Goal: Information Seeking & Learning: Learn about a topic

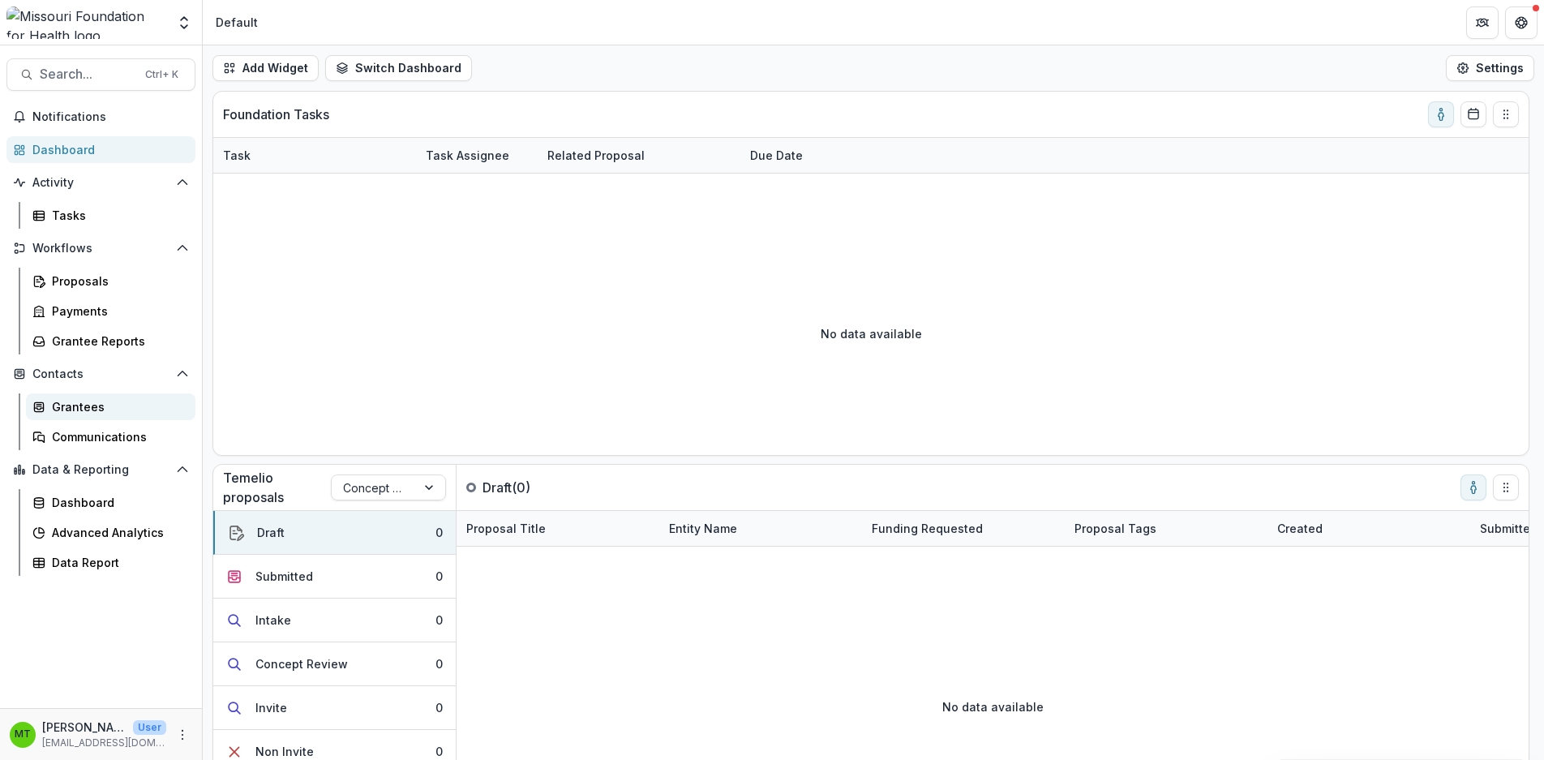
click at [84, 400] on div "Grantees" at bounding box center [117, 406] width 131 height 17
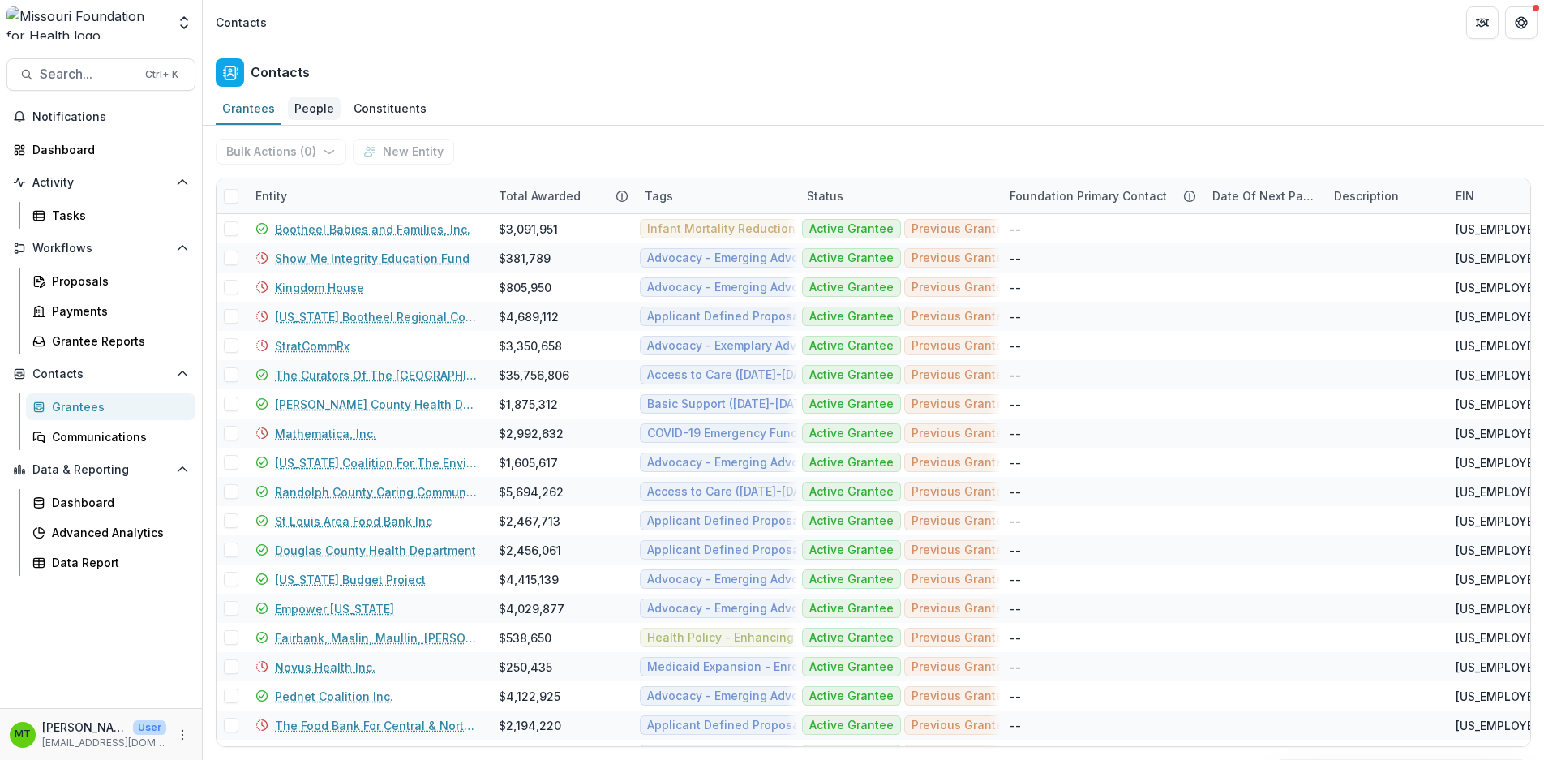
click at [311, 105] on div "People" at bounding box center [314, 109] width 53 height 24
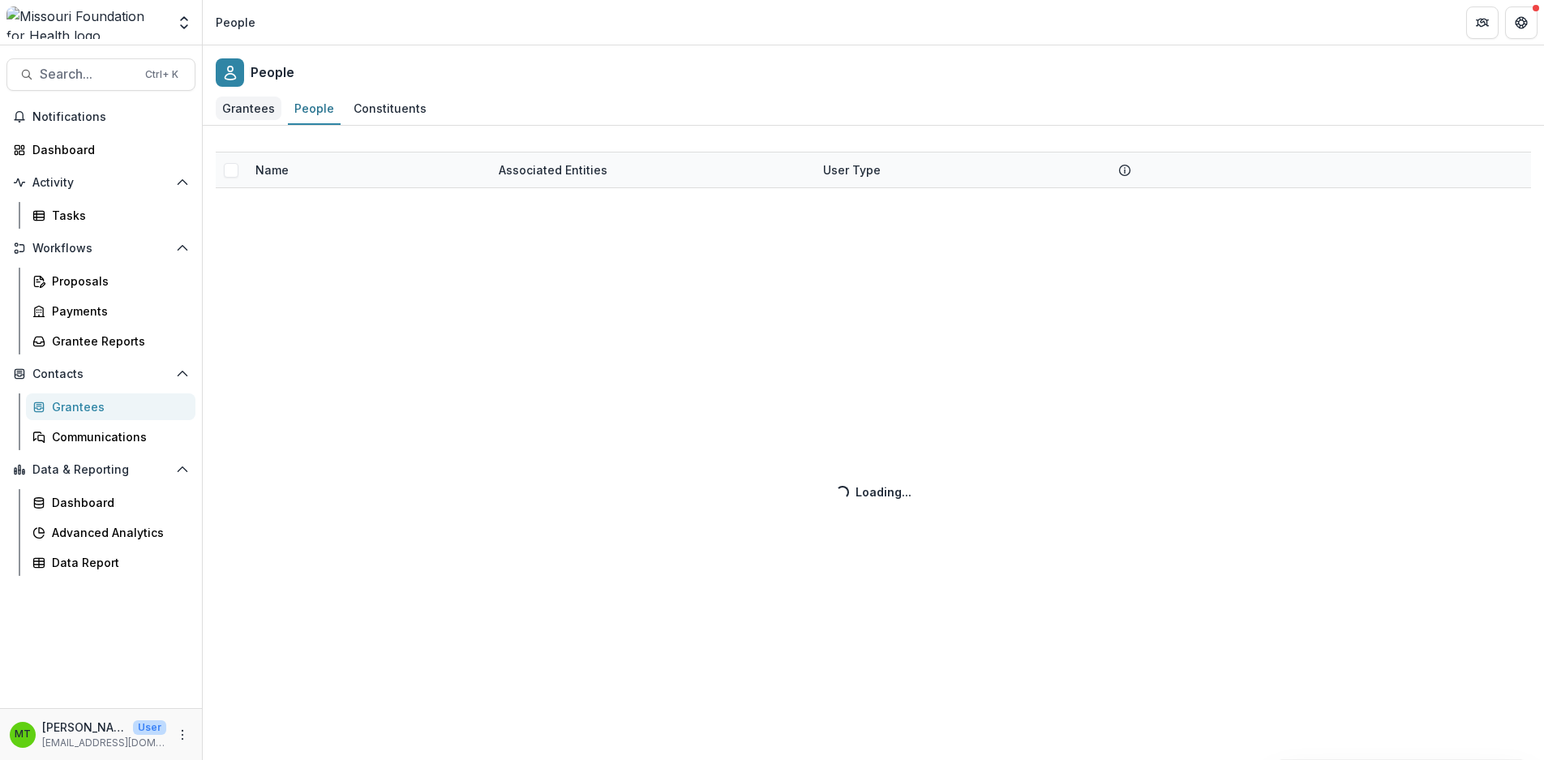
click at [263, 106] on div "Grantees" at bounding box center [249, 109] width 66 height 24
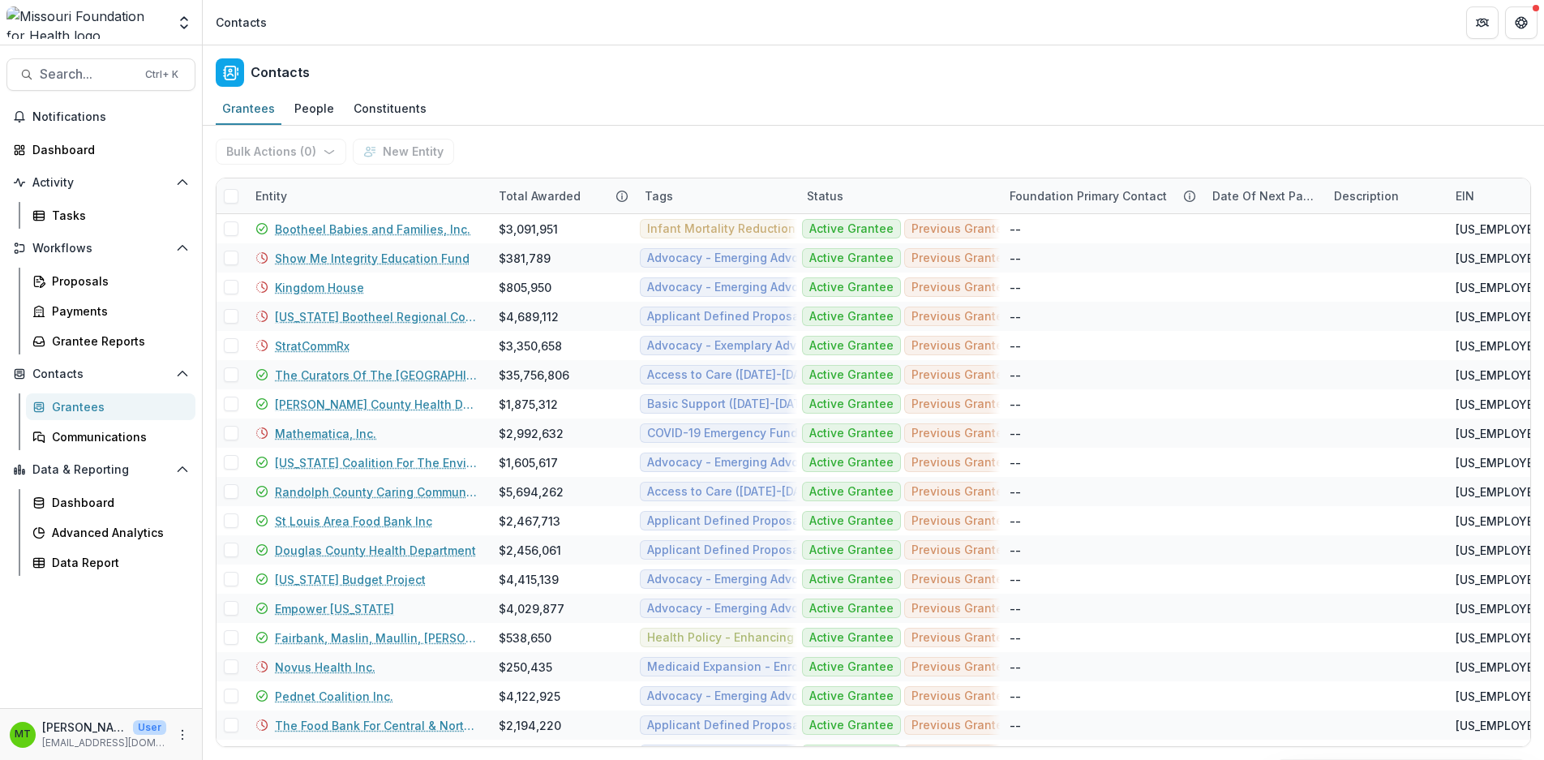
click at [264, 27] on div "Contacts" at bounding box center [241, 22] width 51 height 17
click at [227, 19] on div "Contacts" at bounding box center [241, 22] width 51 height 17
click at [54, 71] on span "Search..." at bounding box center [88, 73] width 96 height 15
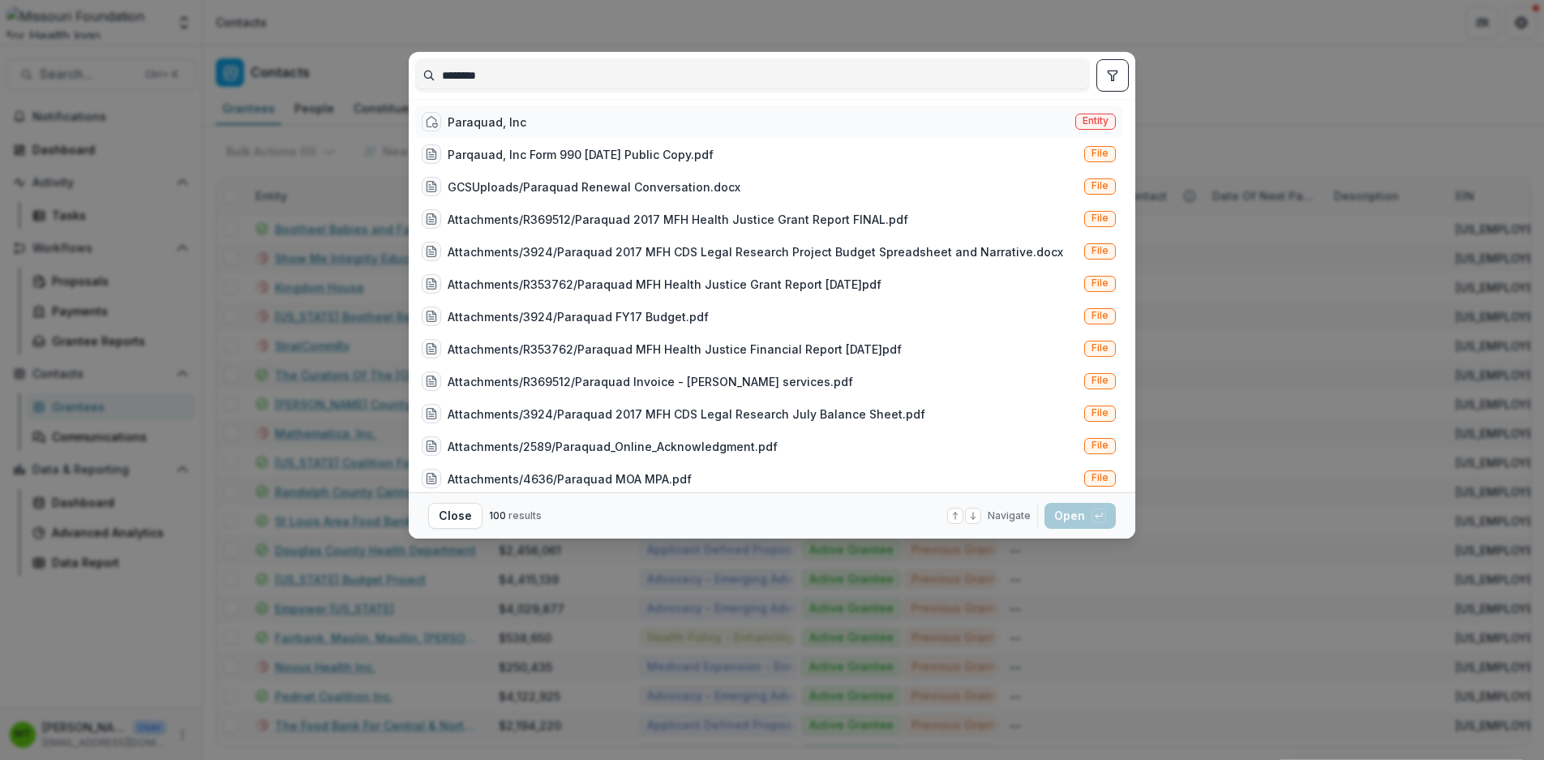
type input "********"
click at [521, 119] on div "Paraquad, Inc" at bounding box center [487, 122] width 79 height 17
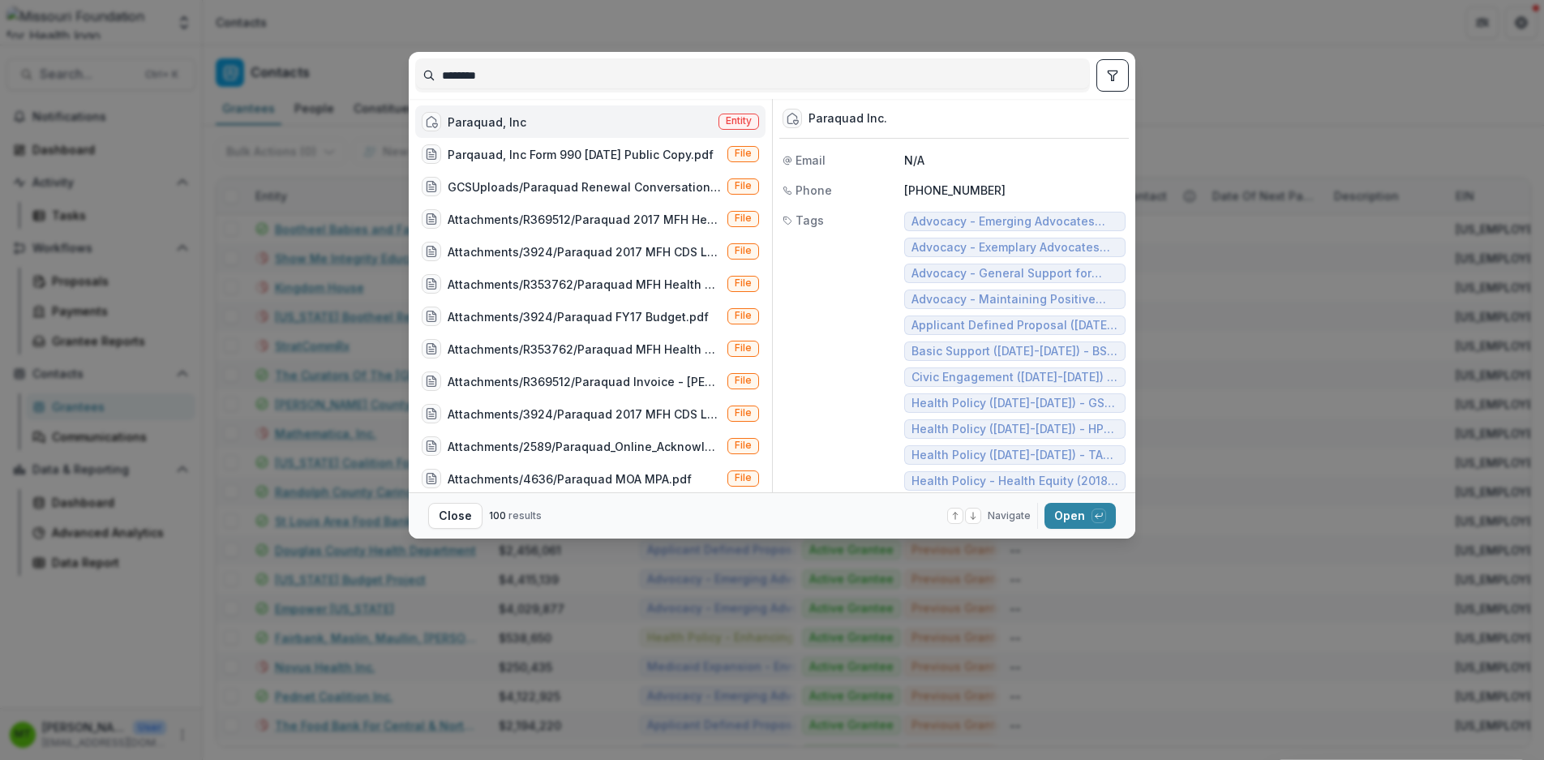
click at [505, 112] on div "Paraquad, Inc" at bounding box center [474, 121] width 105 height 19
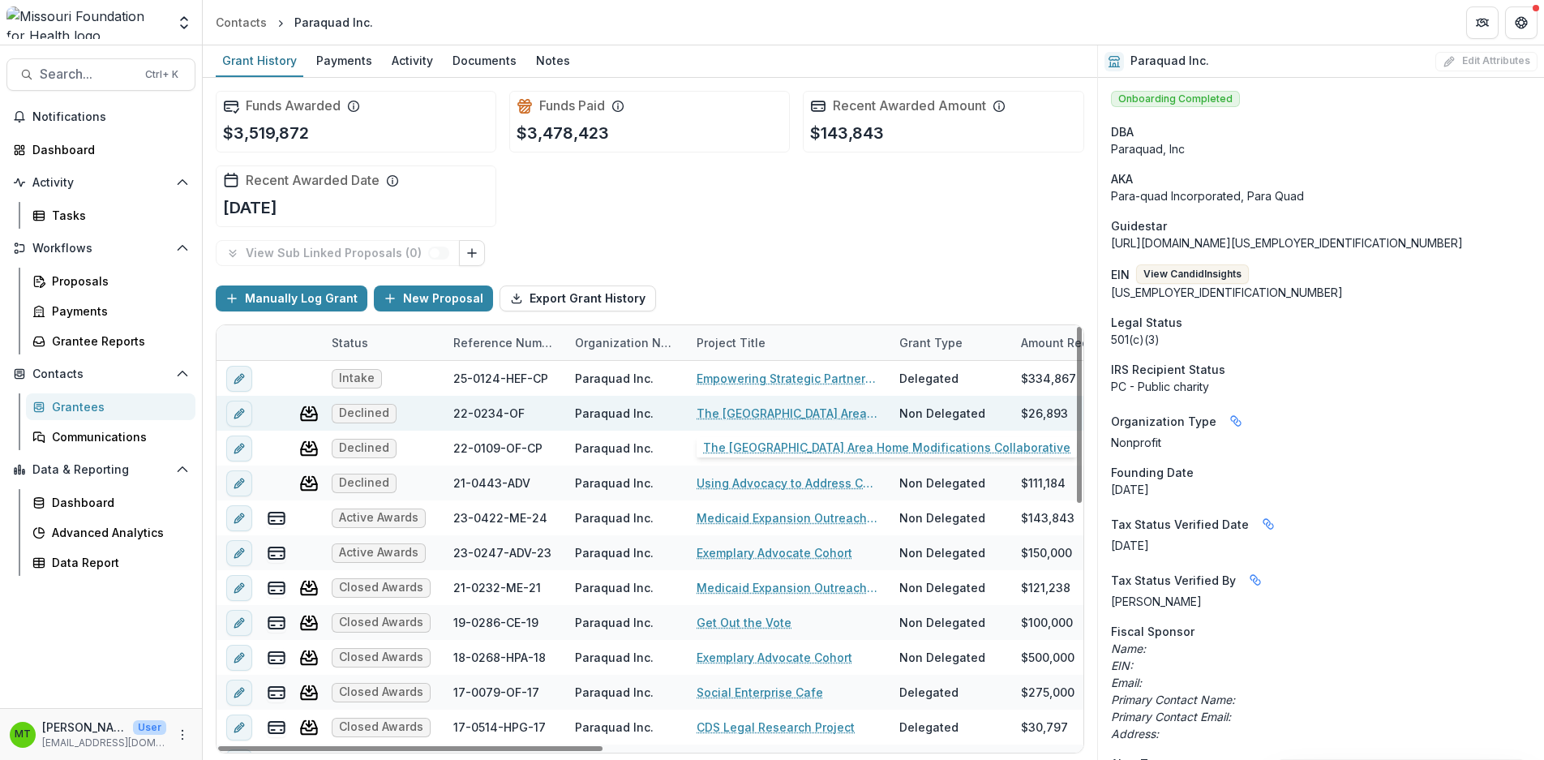
click at [774, 411] on link "The [GEOGRAPHIC_DATA] Area Home Modifications Collaborative" at bounding box center [788, 413] width 183 height 17
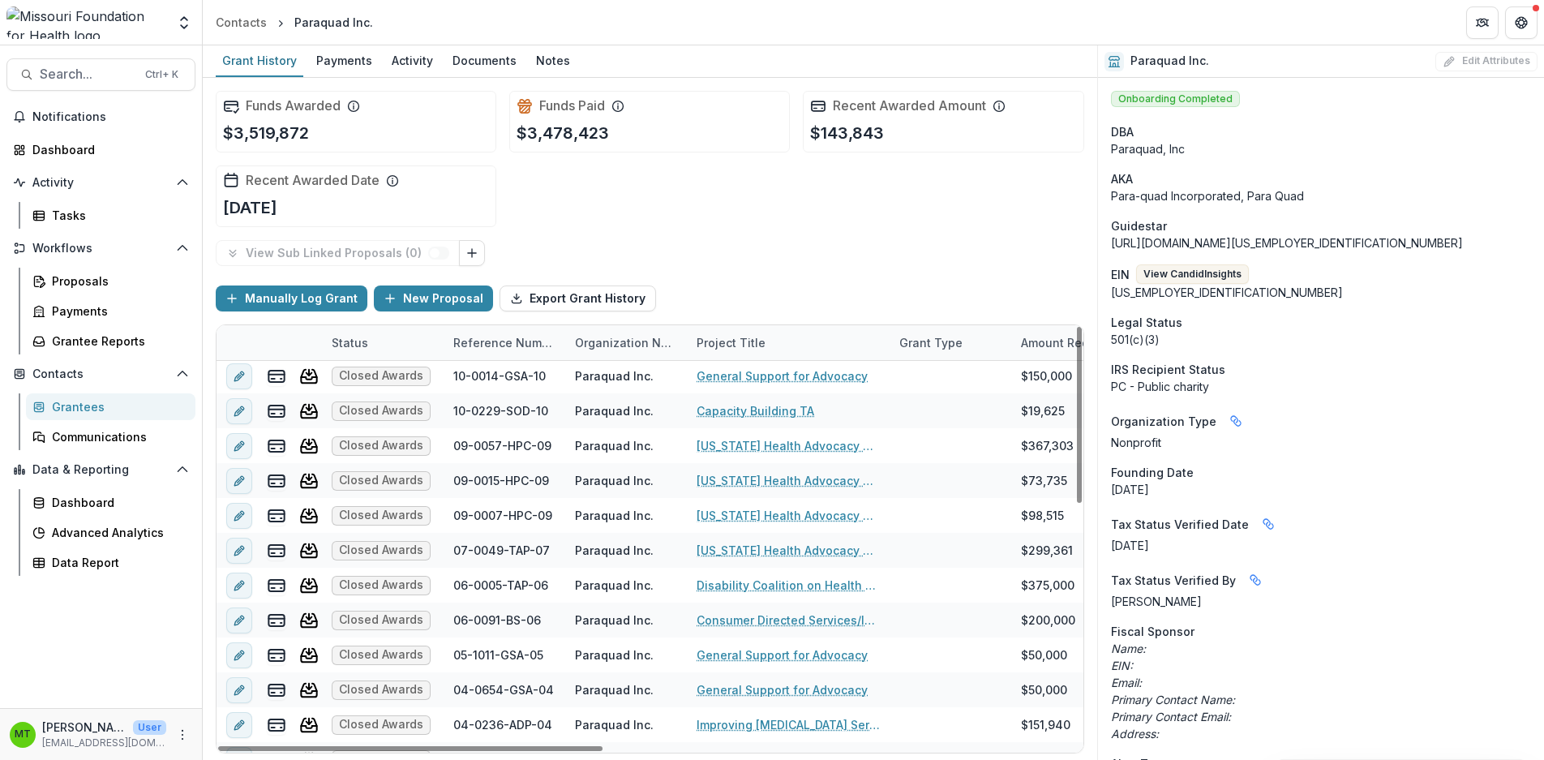
scroll to position [568, 0]
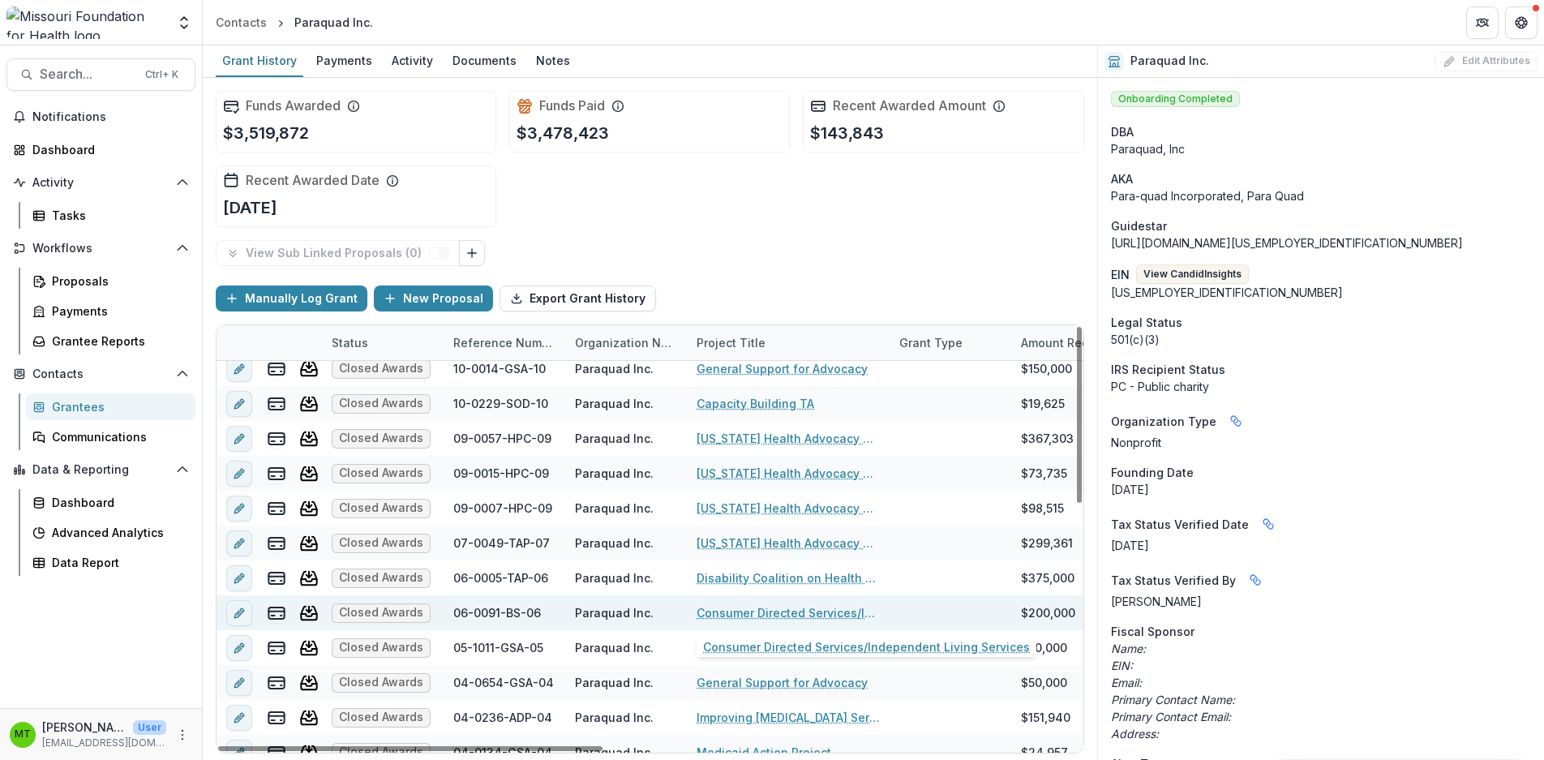
click at [725, 613] on link "Consumer Directed Services/Independent Living Services" at bounding box center [788, 612] width 183 height 17
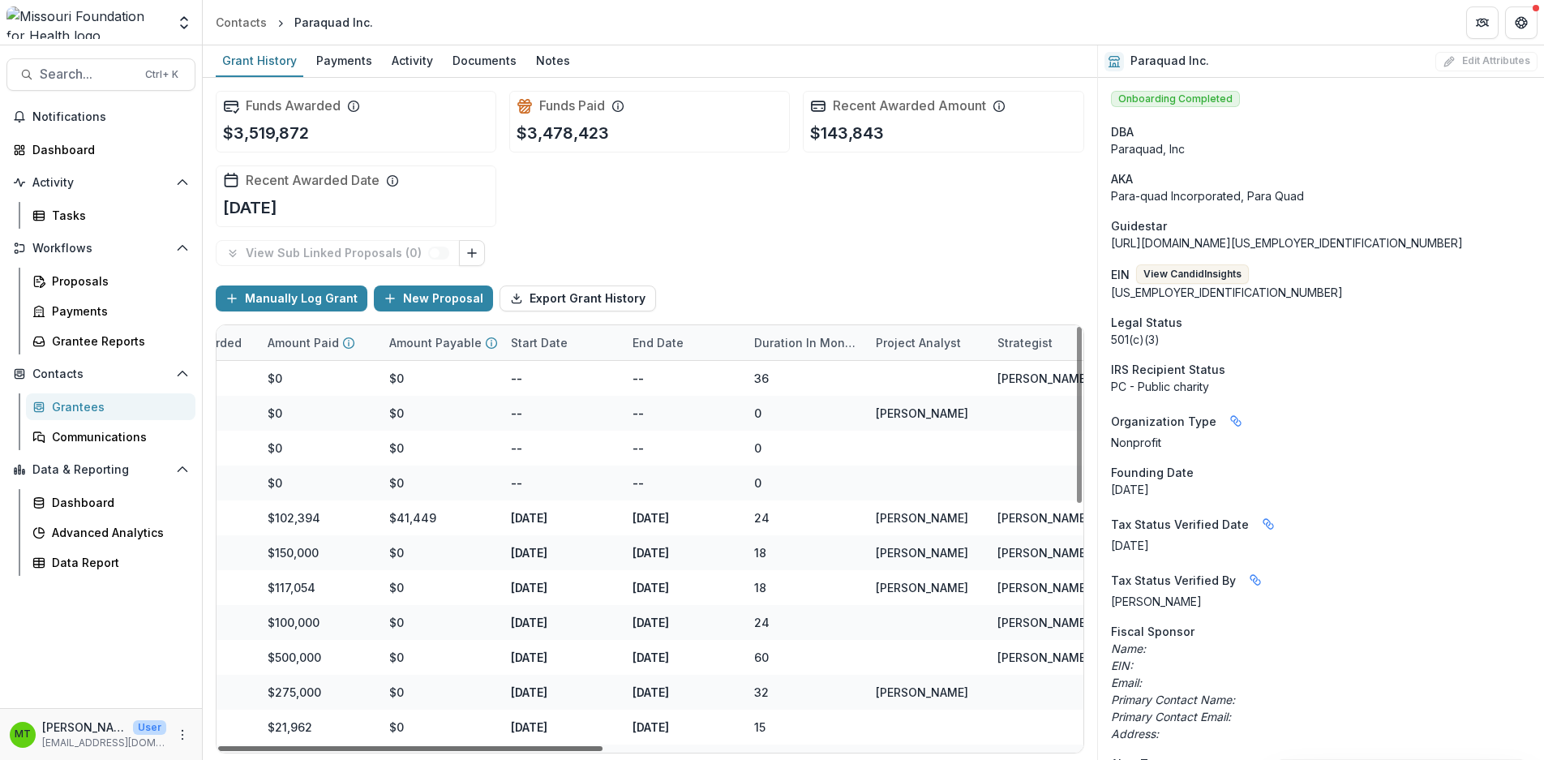
scroll to position [0, 1063]
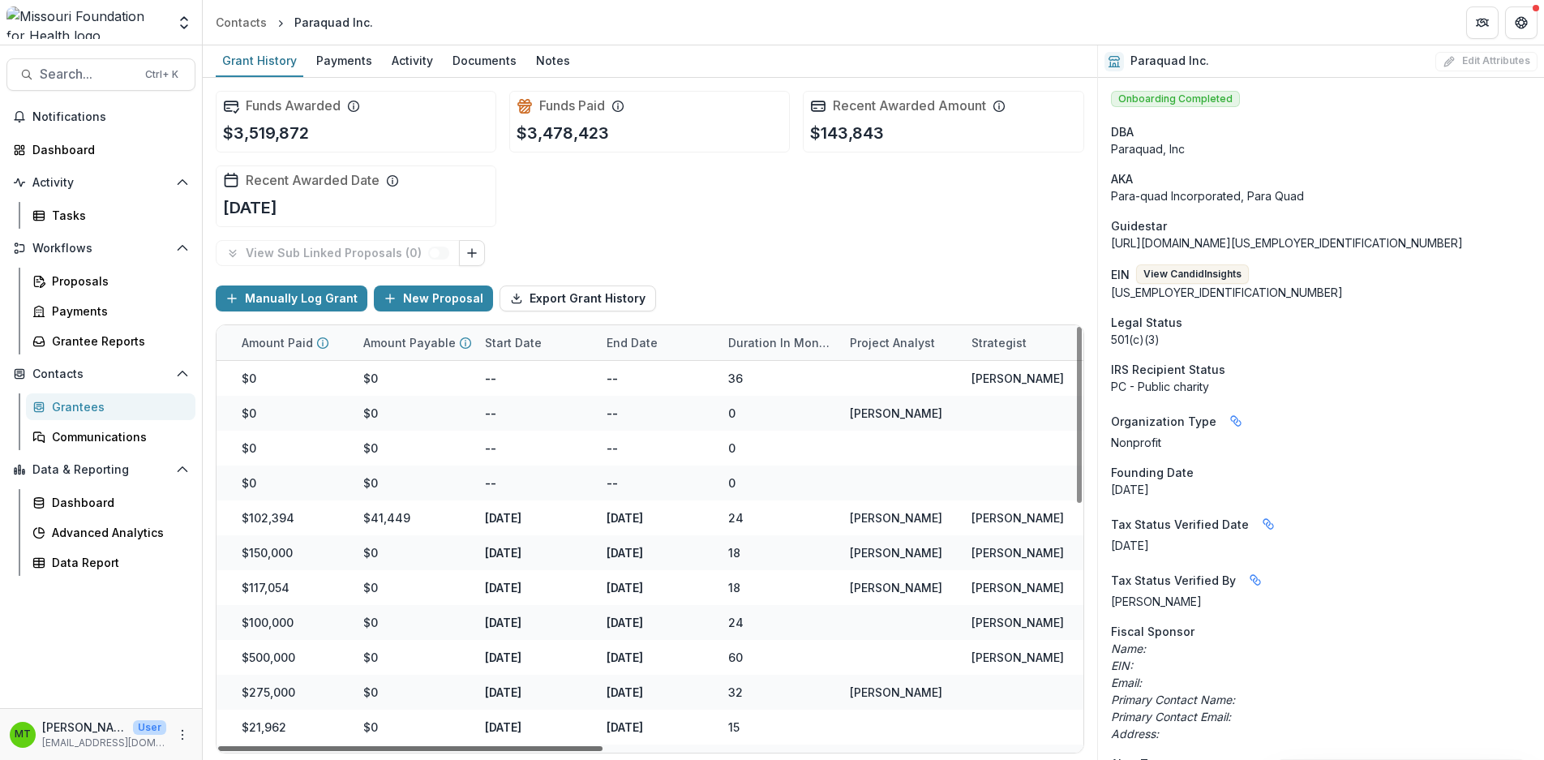
drag, startPoint x: 519, startPoint y: 746, endPoint x: 1035, endPoint y: 778, distance: 516.7
click at [603, 751] on div at bounding box center [410, 748] width 384 height 5
click at [632, 341] on div "End Date" at bounding box center [632, 342] width 71 height 17
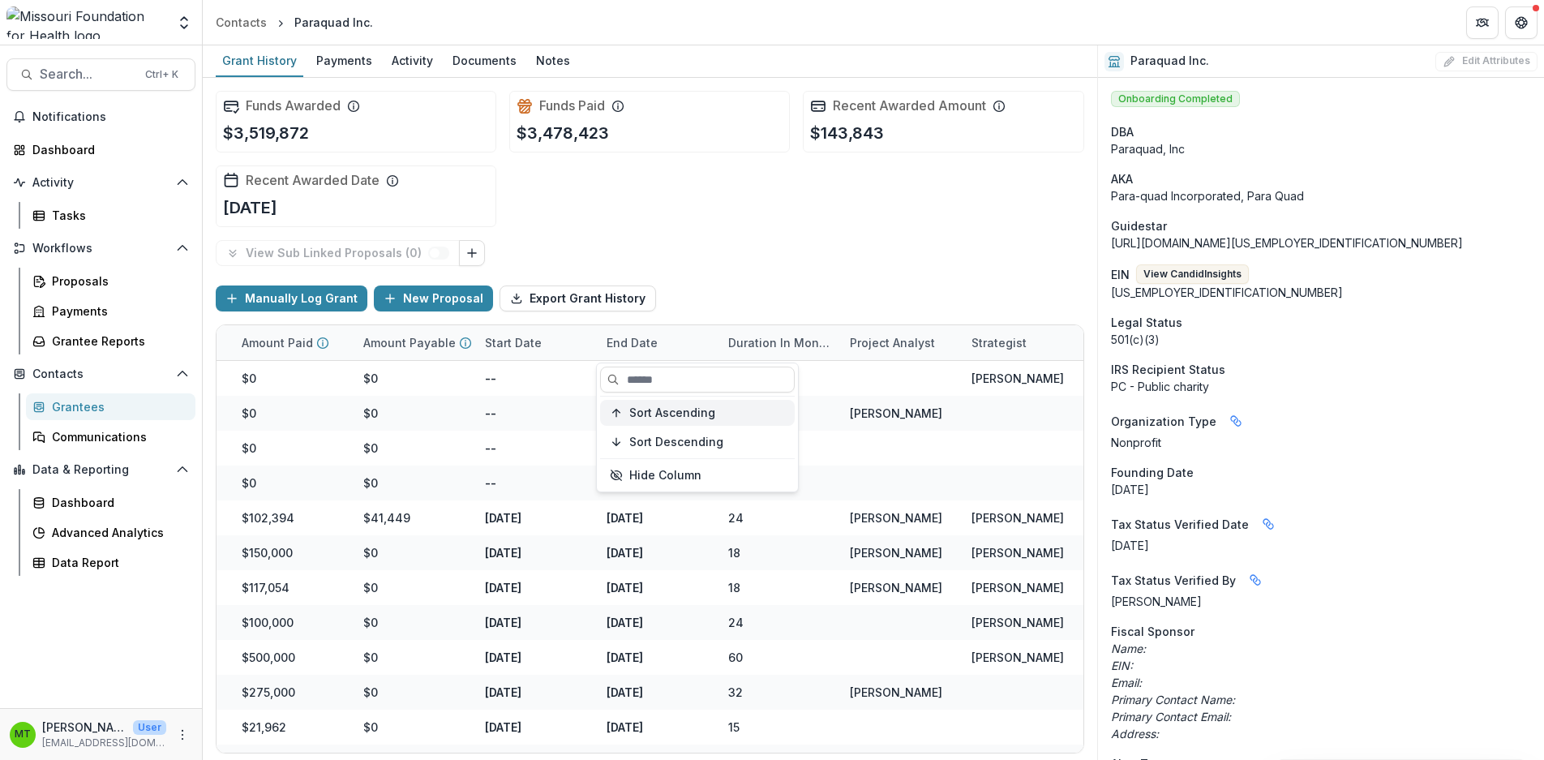
click at [642, 406] on span "Sort Ascending" at bounding box center [672, 413] width 86 height 14
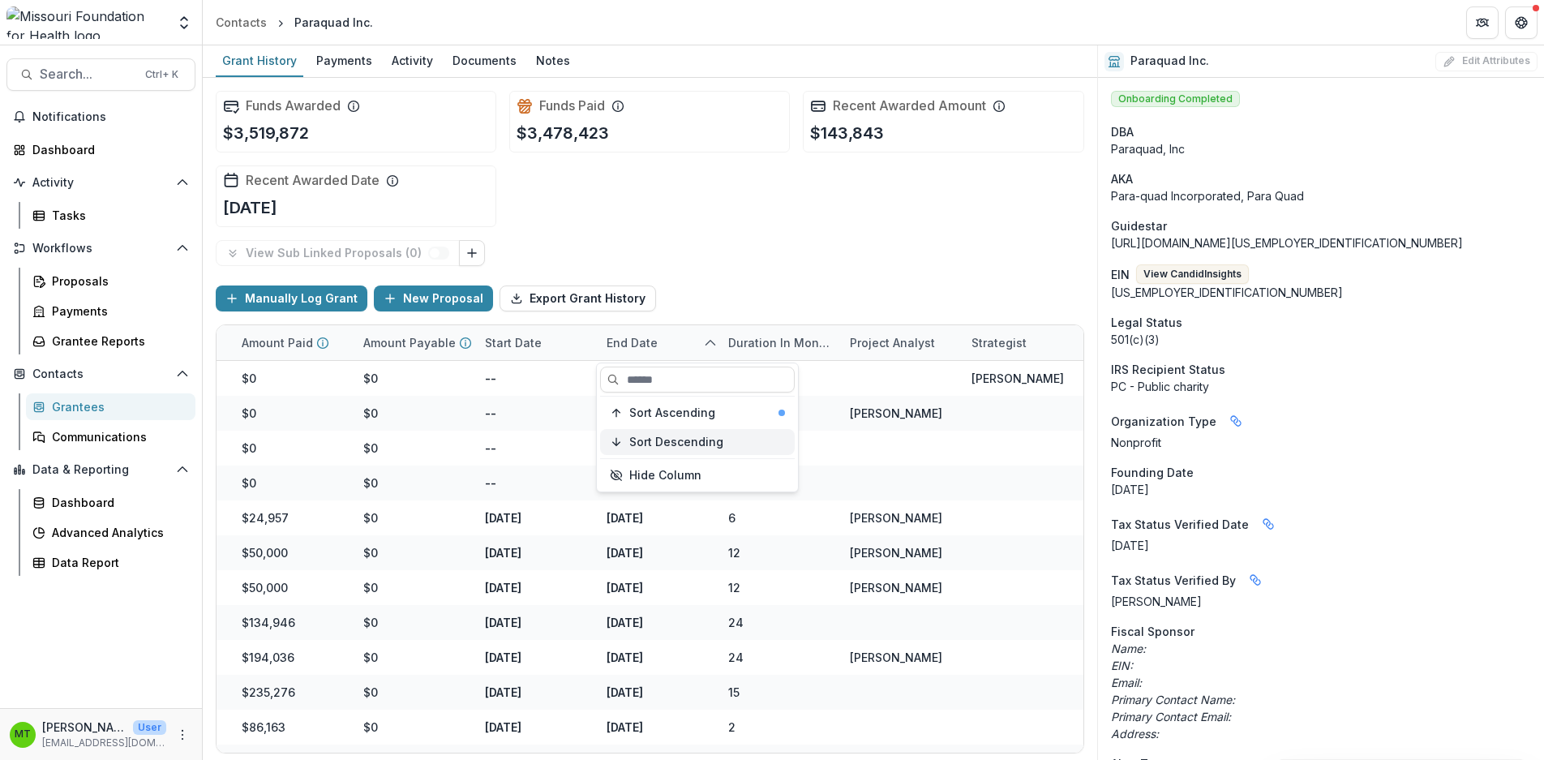
click at [645, 441] on span "Sort Descending" at bounding box center [676, 442] width 94 height 14
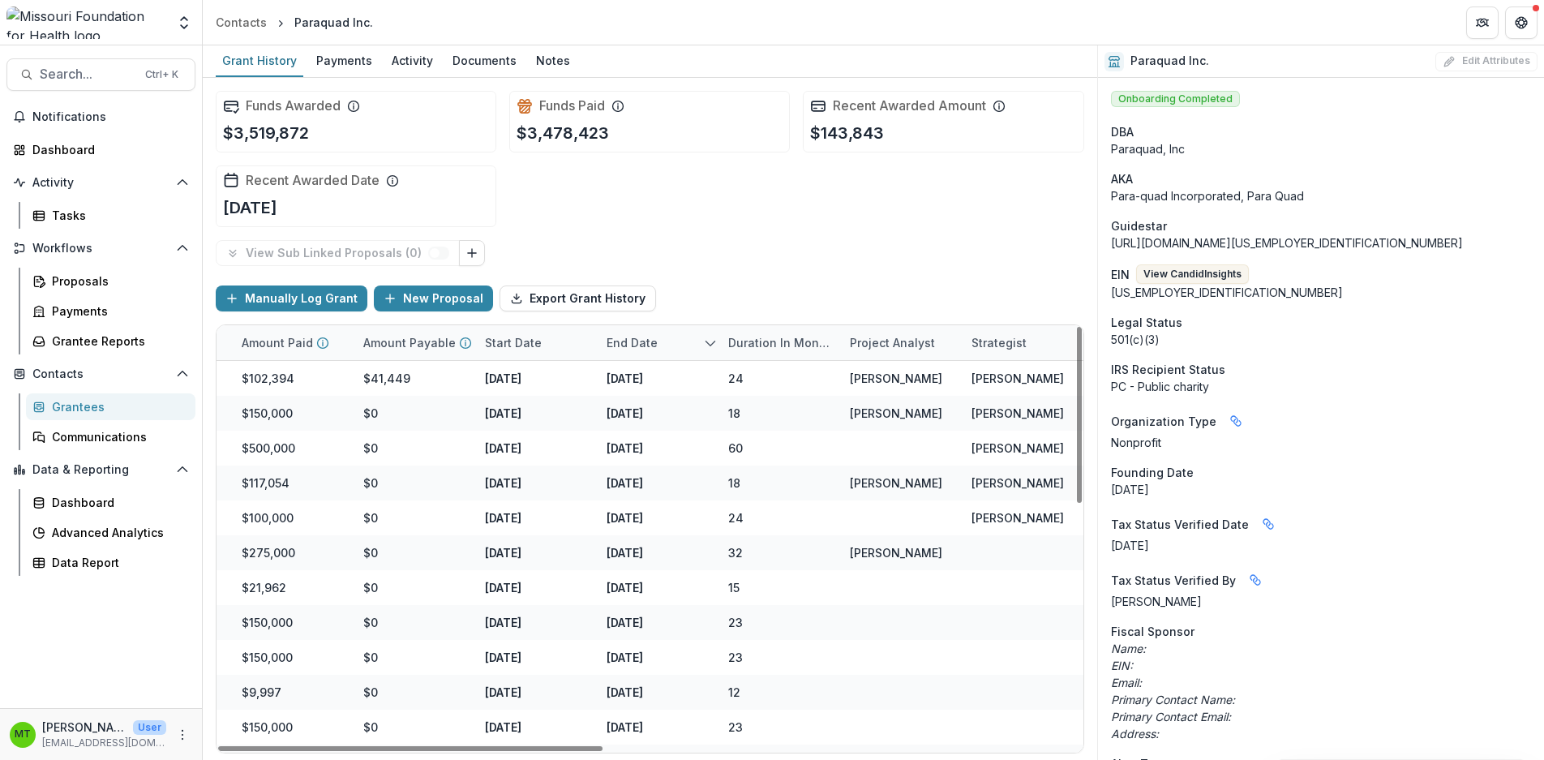
click at [722, 275] on div "Manually Log Grant New Proposal Export Grant History" at bounding box center [650, 298] width 869 height 52
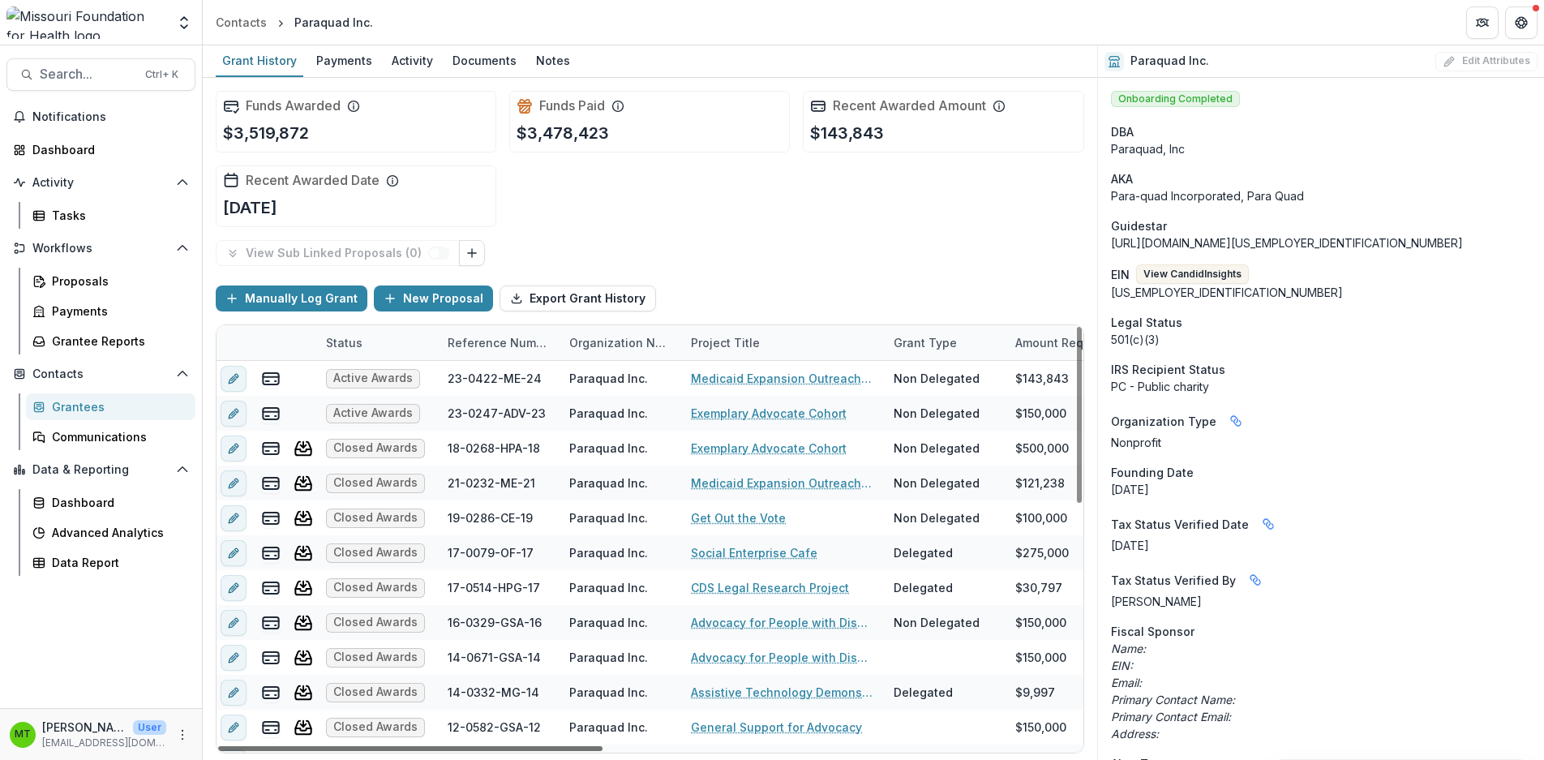
scroll to position [0, 0]
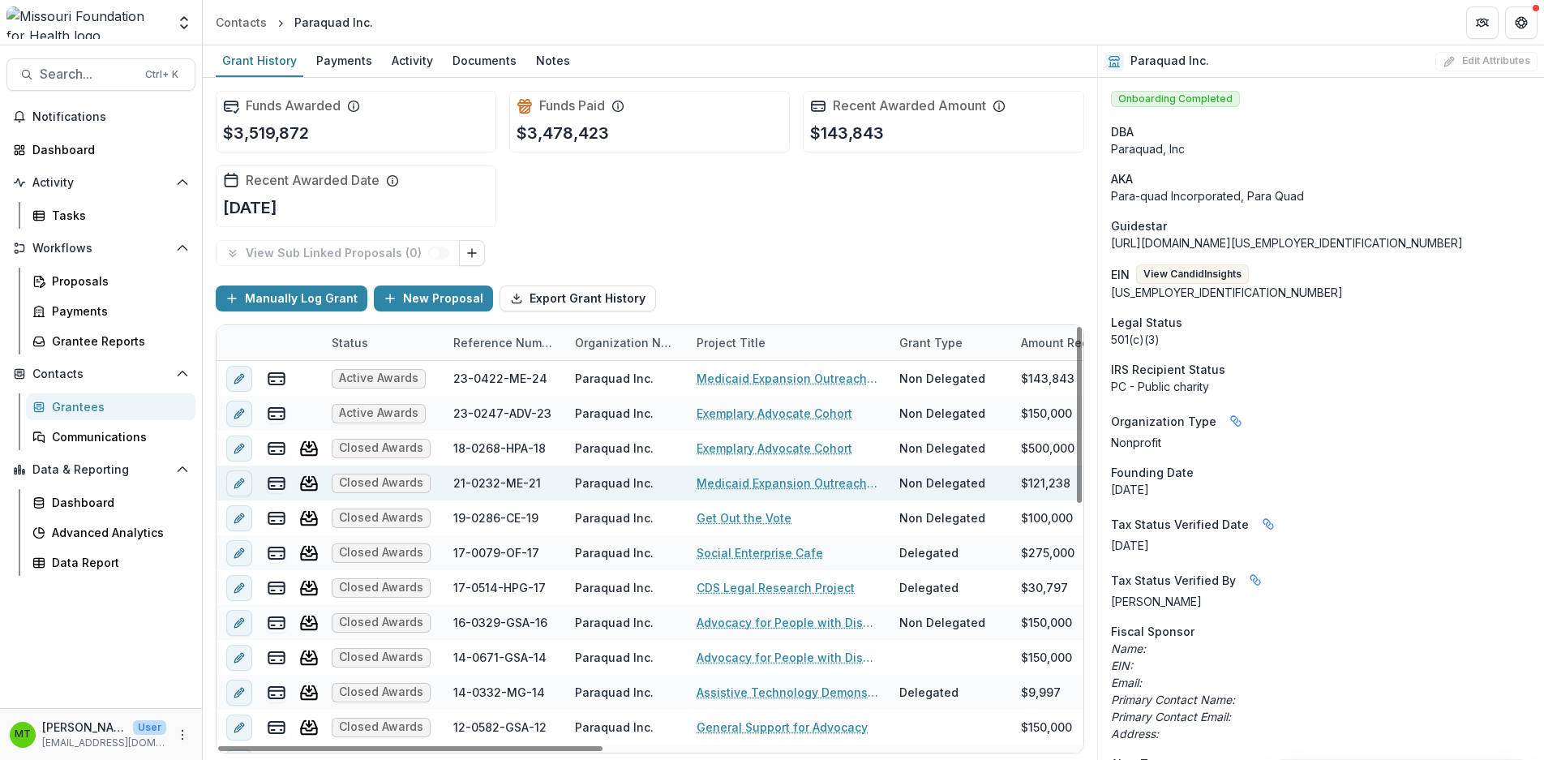
drag, startPoint x: 791, startPoint y: 749, endPoint x: 438, endPoint y: 487, distance: 439.4
click at [274, 746] on div at bounding box center [410, 748] width 384 height 5
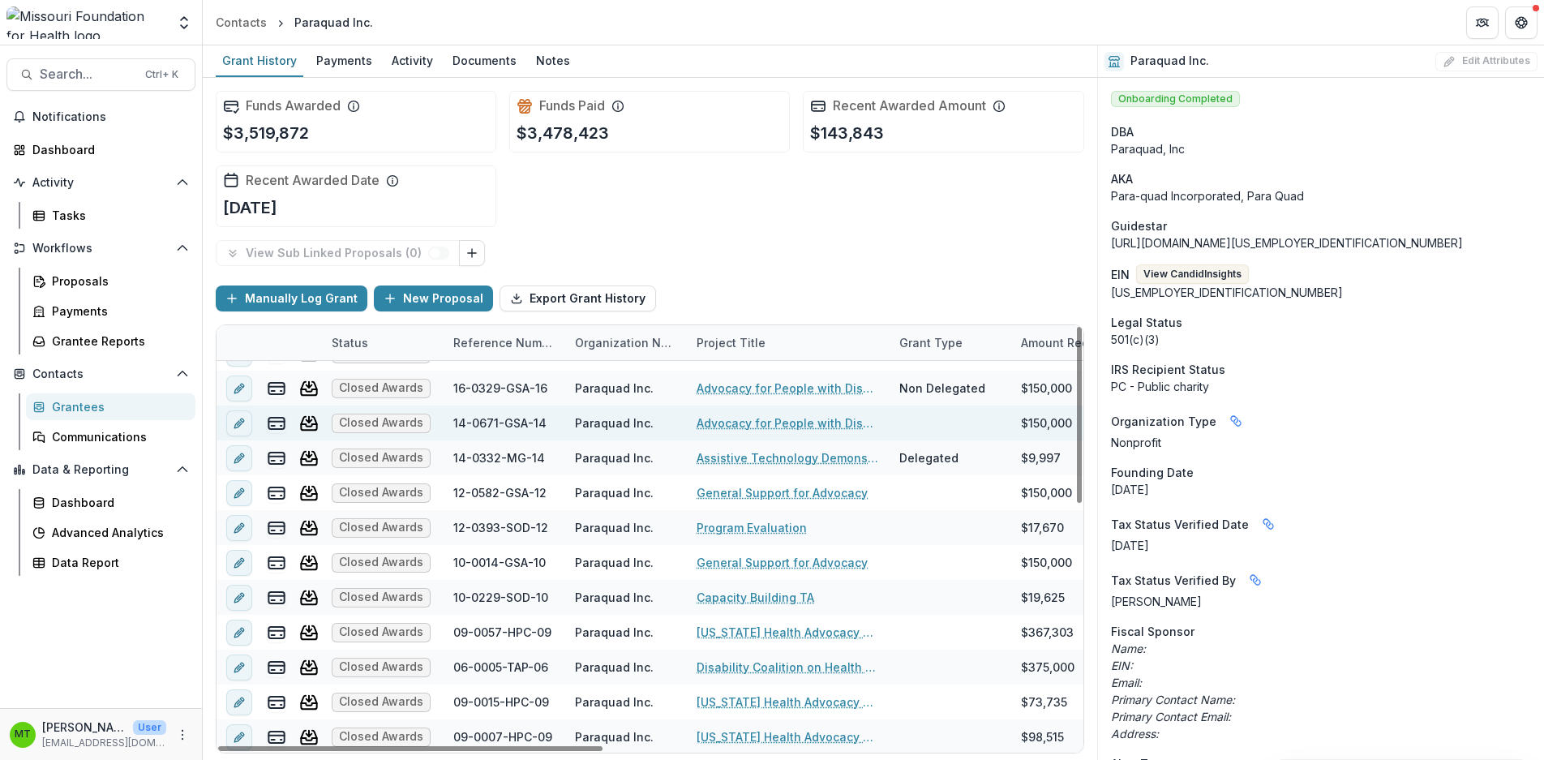
scroll to position [243, 0]
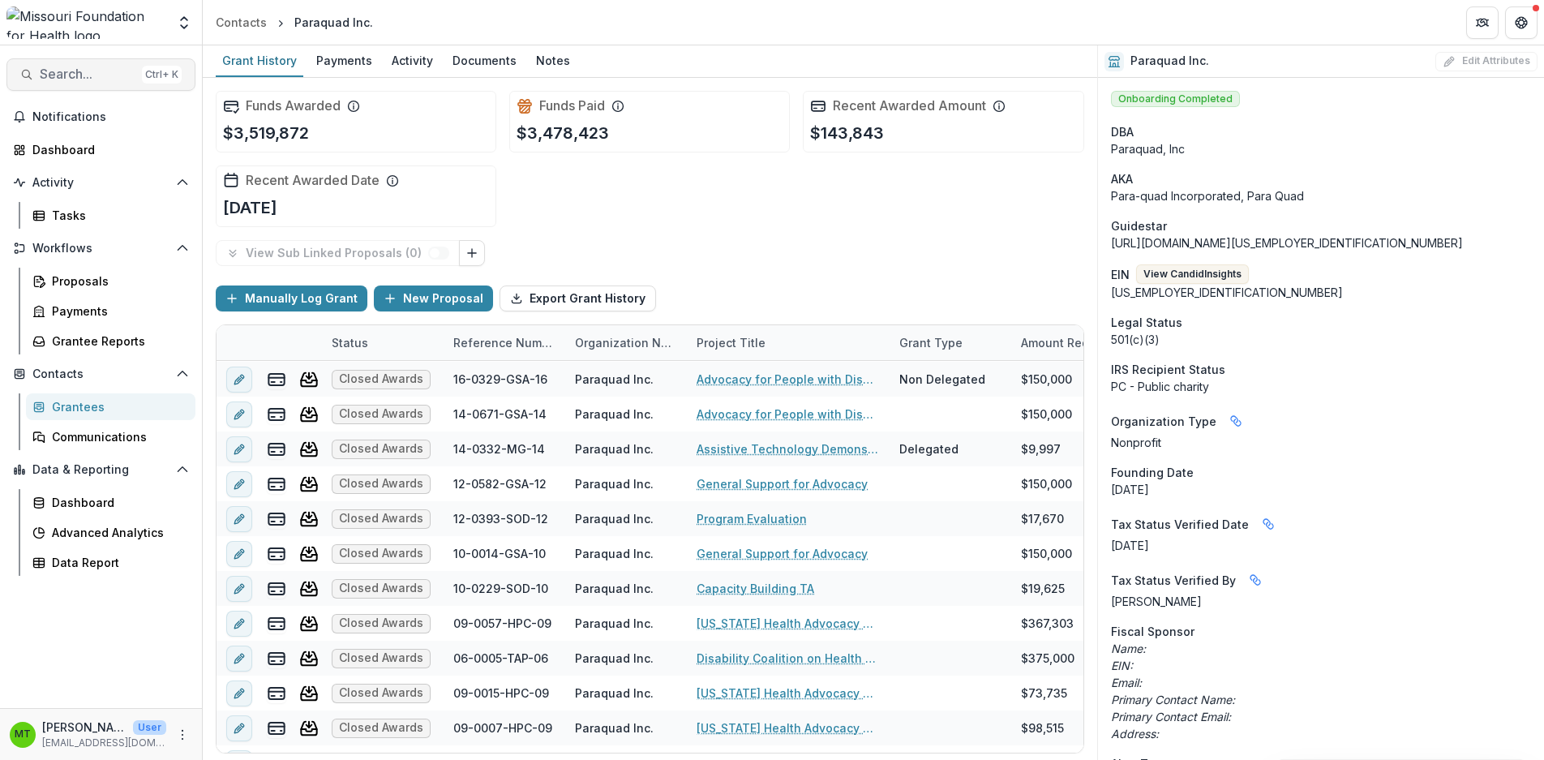
click at [58, 75] on span "Search..." at bounding box center [88, 73] width 96 height 15
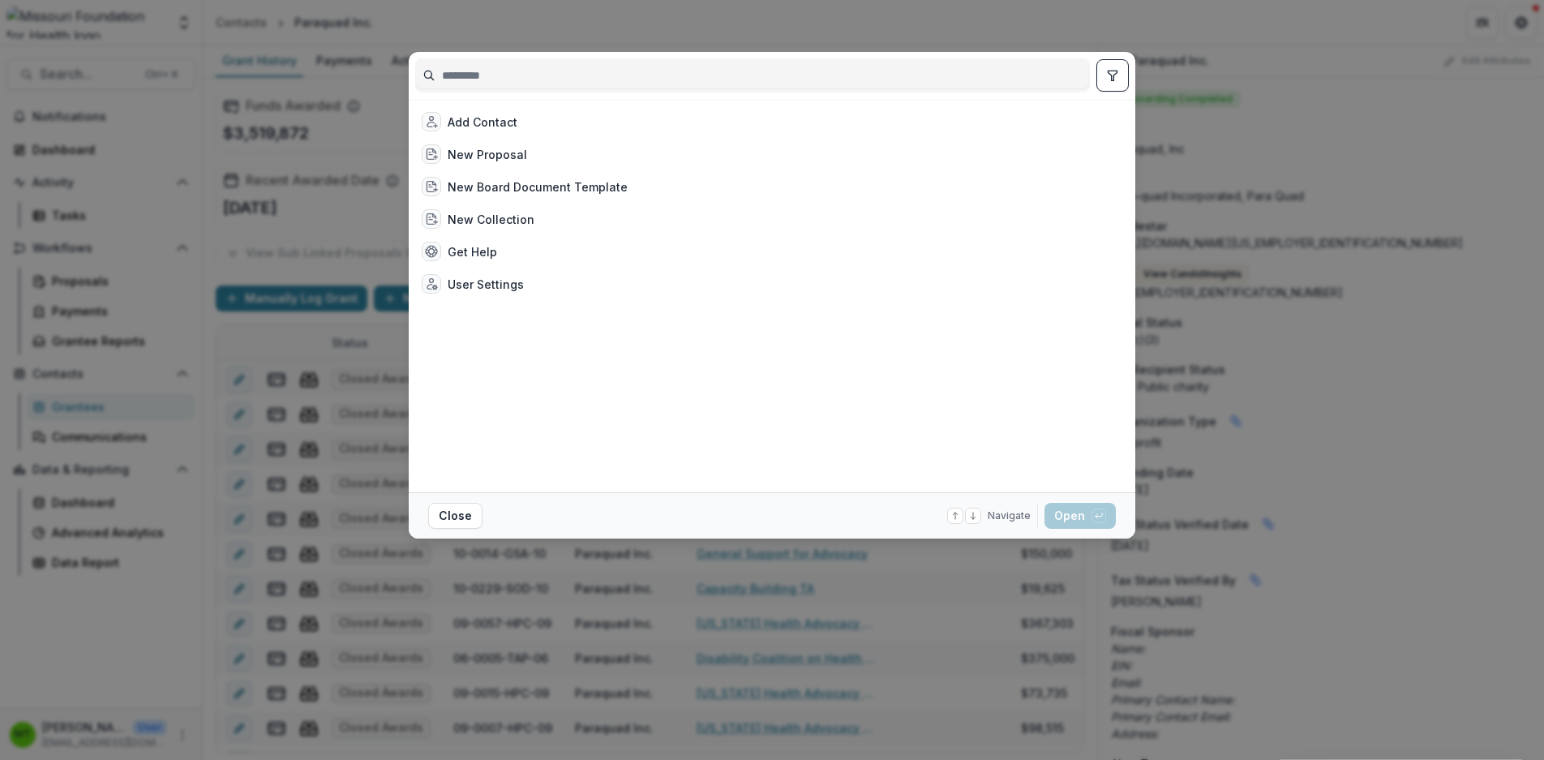
click at [542, 77] on input at bounding box center [752, 75] width 673 height 26
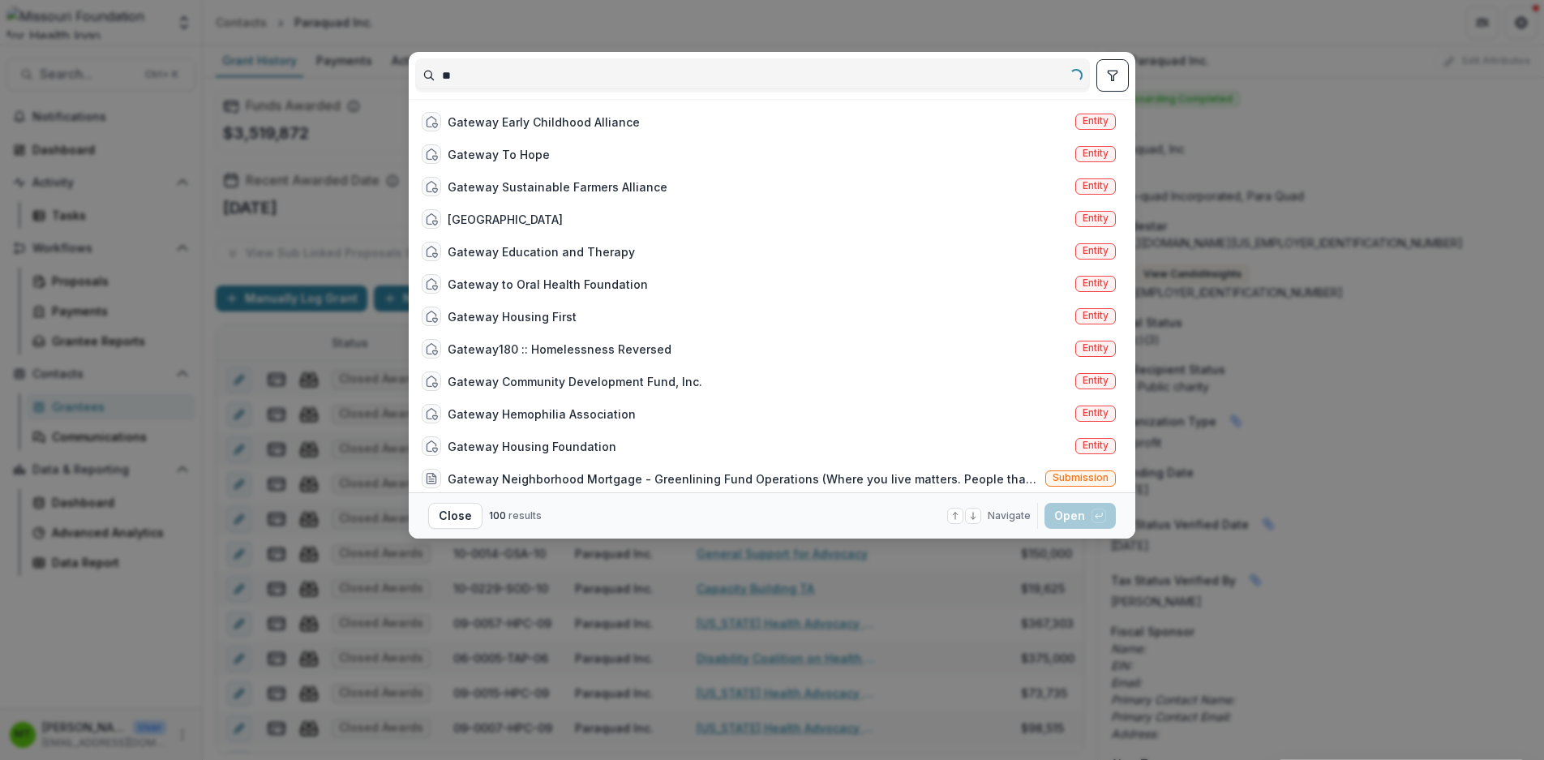
type input "*"
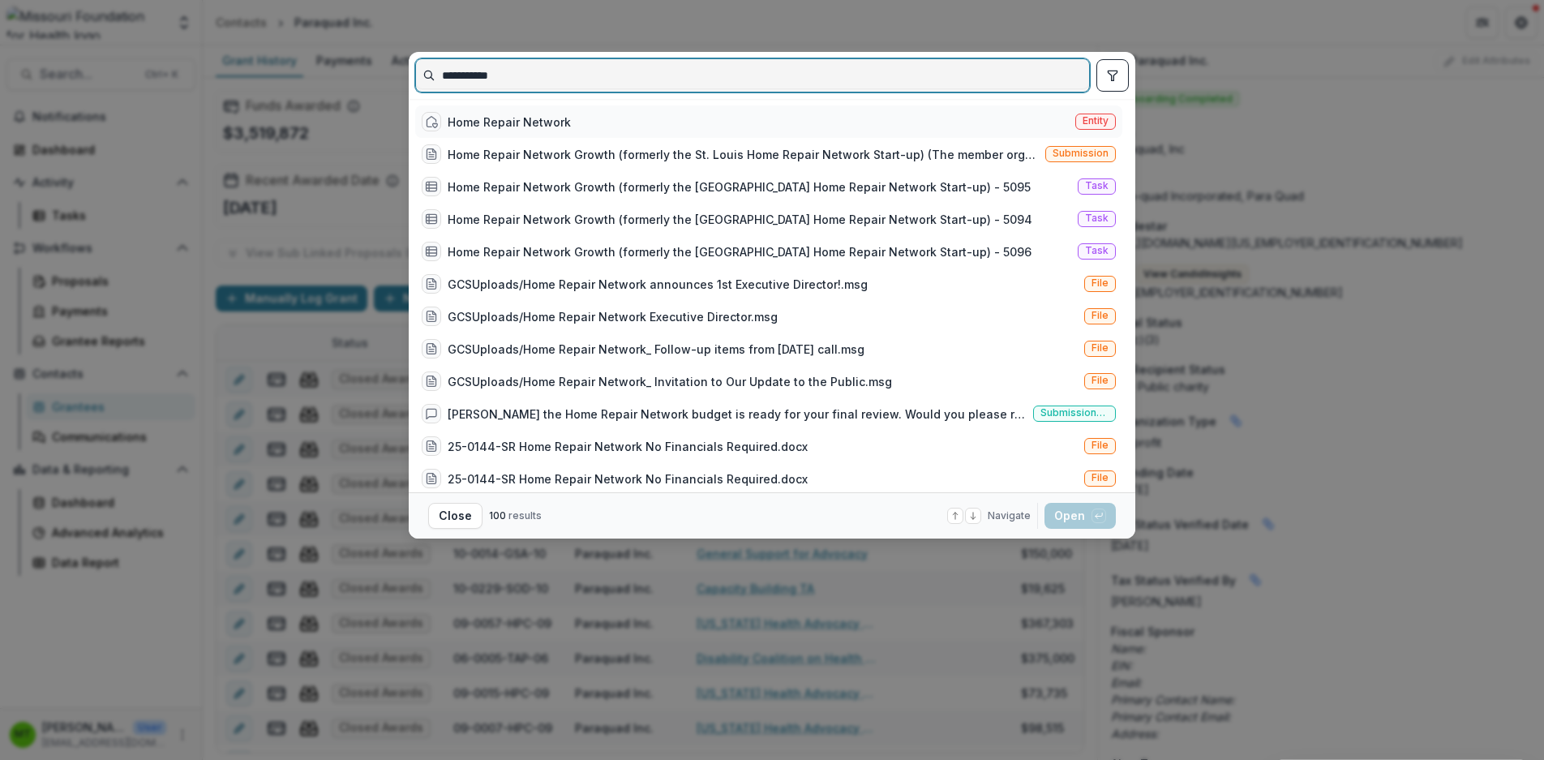
type input "**********"
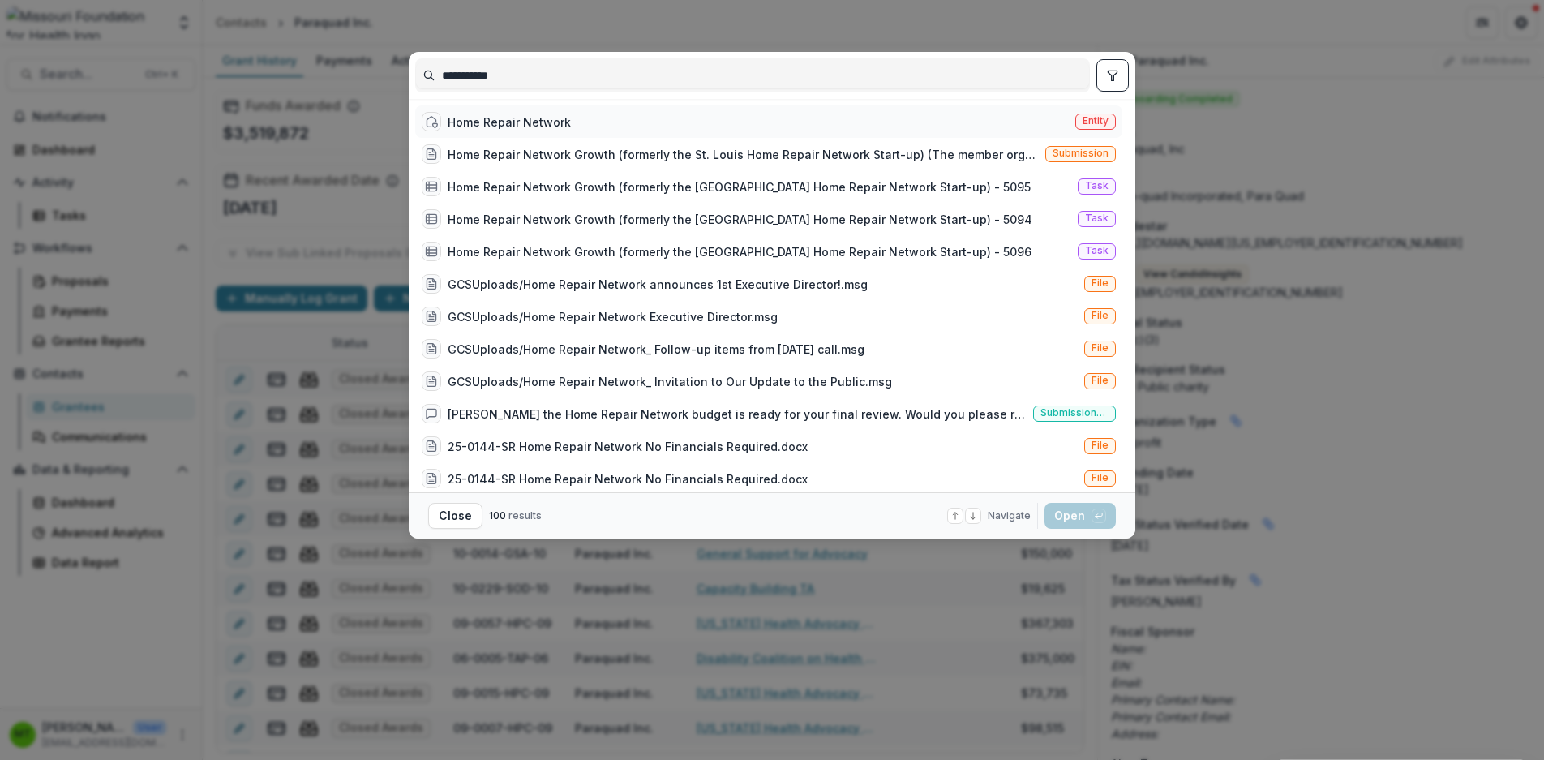
click at [530, 122] on div "Home Repair Network" at bounding box center [509, 122] width 123 height 17
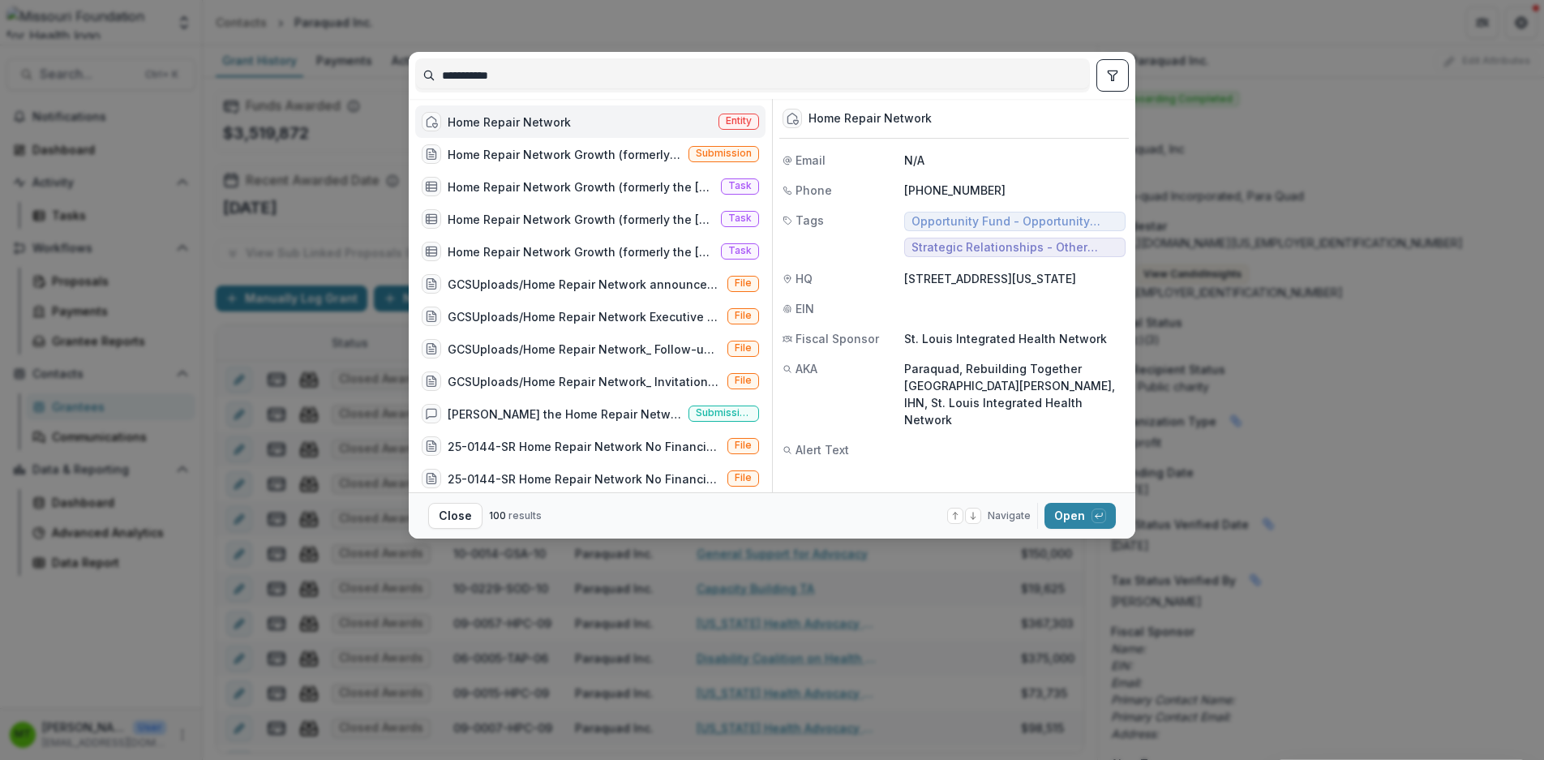
click at [571, 123] on div "Home Repair Network Entity" at bounding box center [590, 121] width 350 height 32
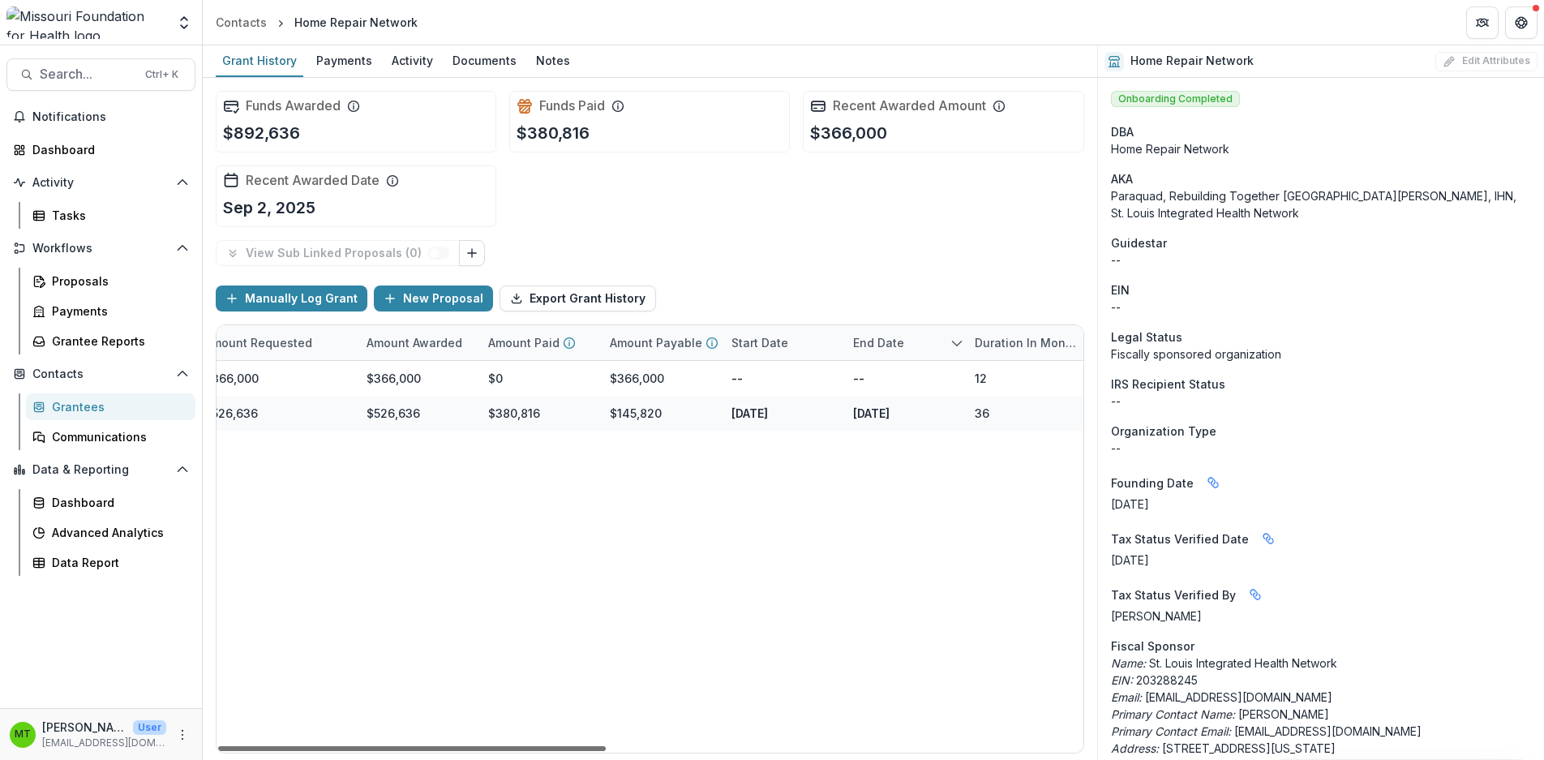
scroll to position [0, 822]
drag, startPoint x: 511, startPoint y: 751, endPoint x: 879, endPoint y: 762, distance: 368.3
click at [606, 751] on div at bounding box center [412, 748] width 388 height 5
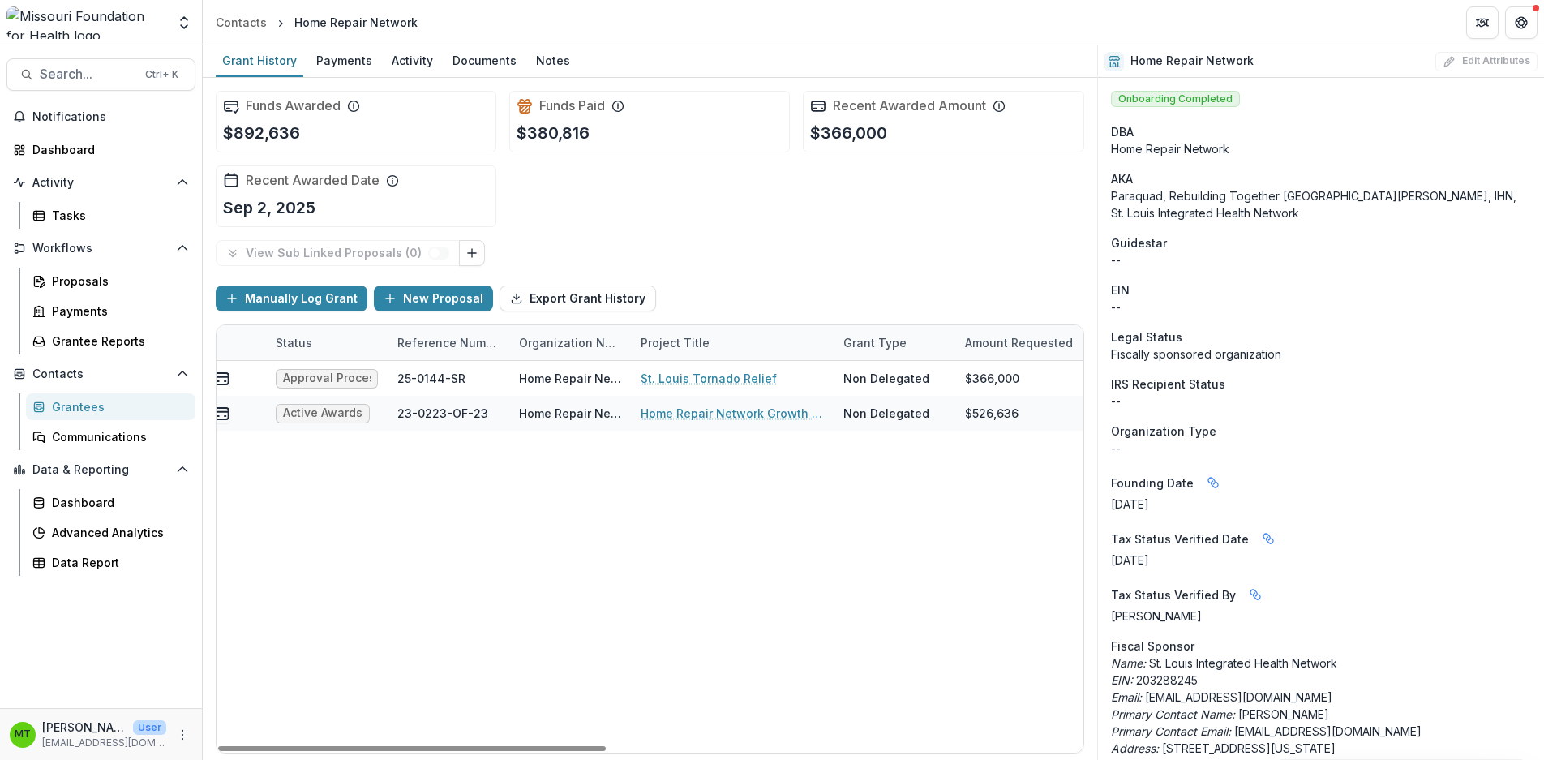
drag, startPoint x: 821, startPoint y: 748, endPoint x: 476, endPoint y: 652, distance: 358.7
click at [475, 746] on div at bounding box center [412, 748] width 388 height 5
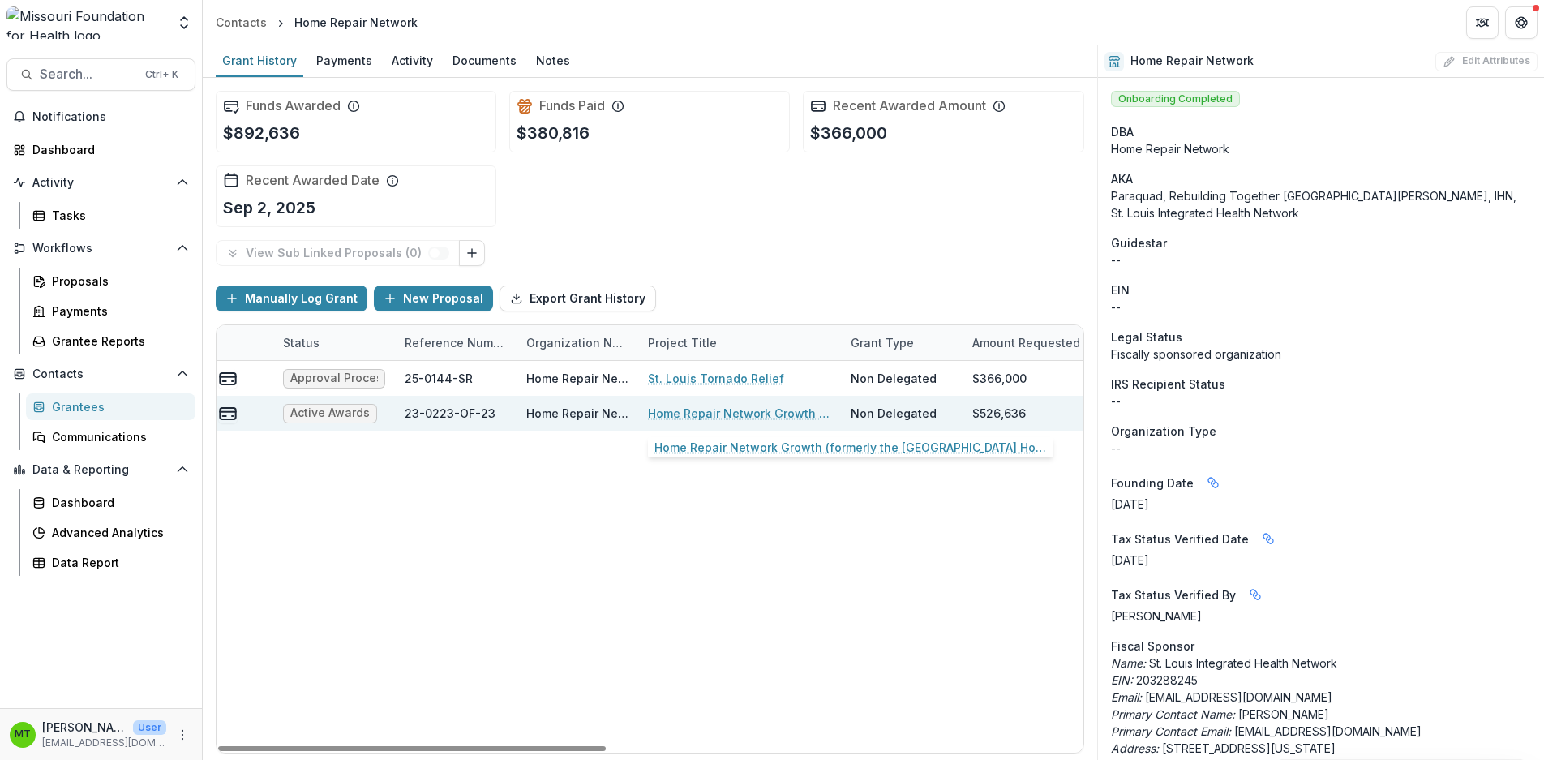
click at [772, 414] on link "Home Repair Network Growth (formerly the [GEOGRAPHIC_DATA] Home Repair Network …" at bounding box center [739, 413] width 183 height 17
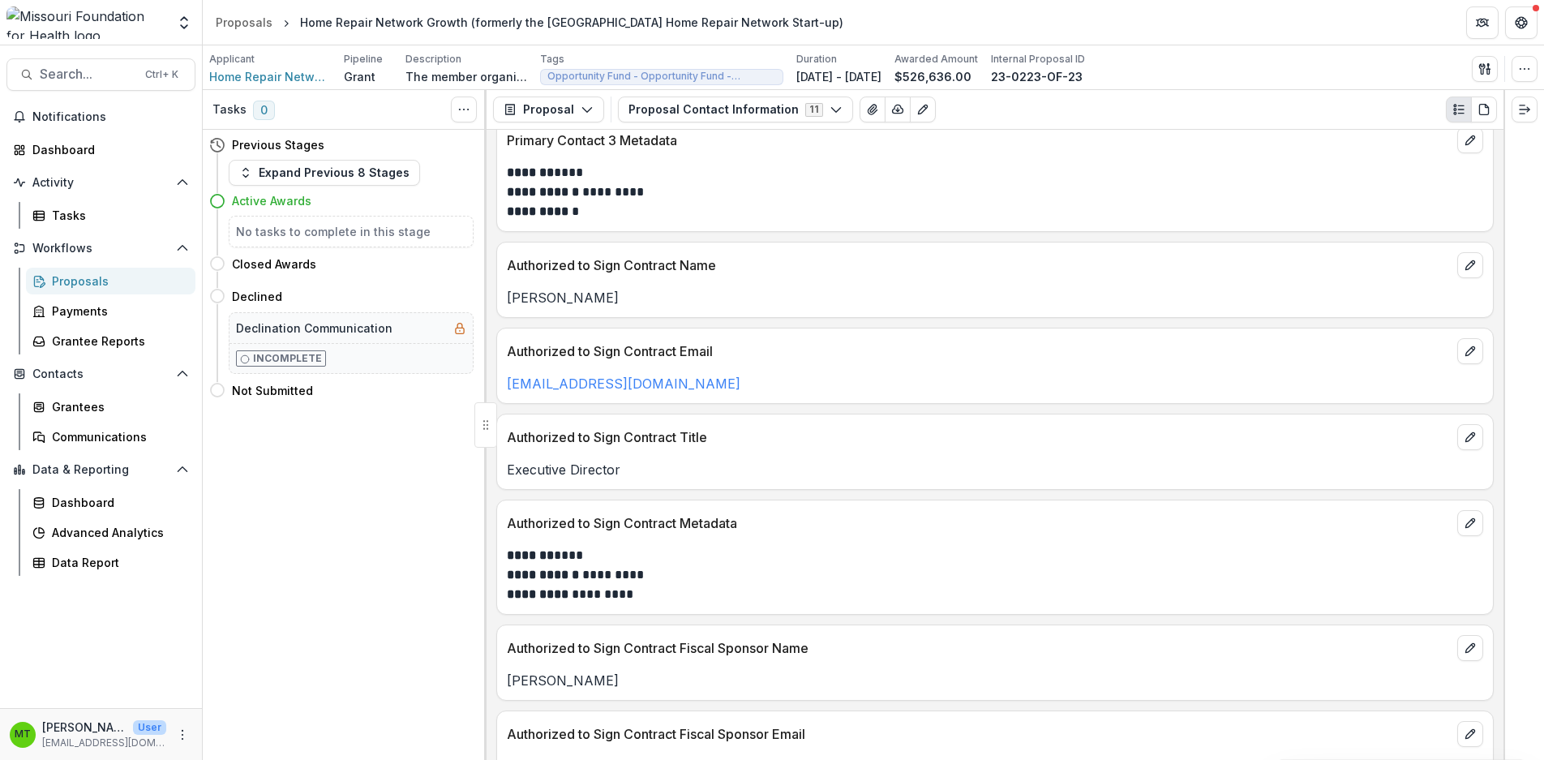
scroll to position [1054, 0]
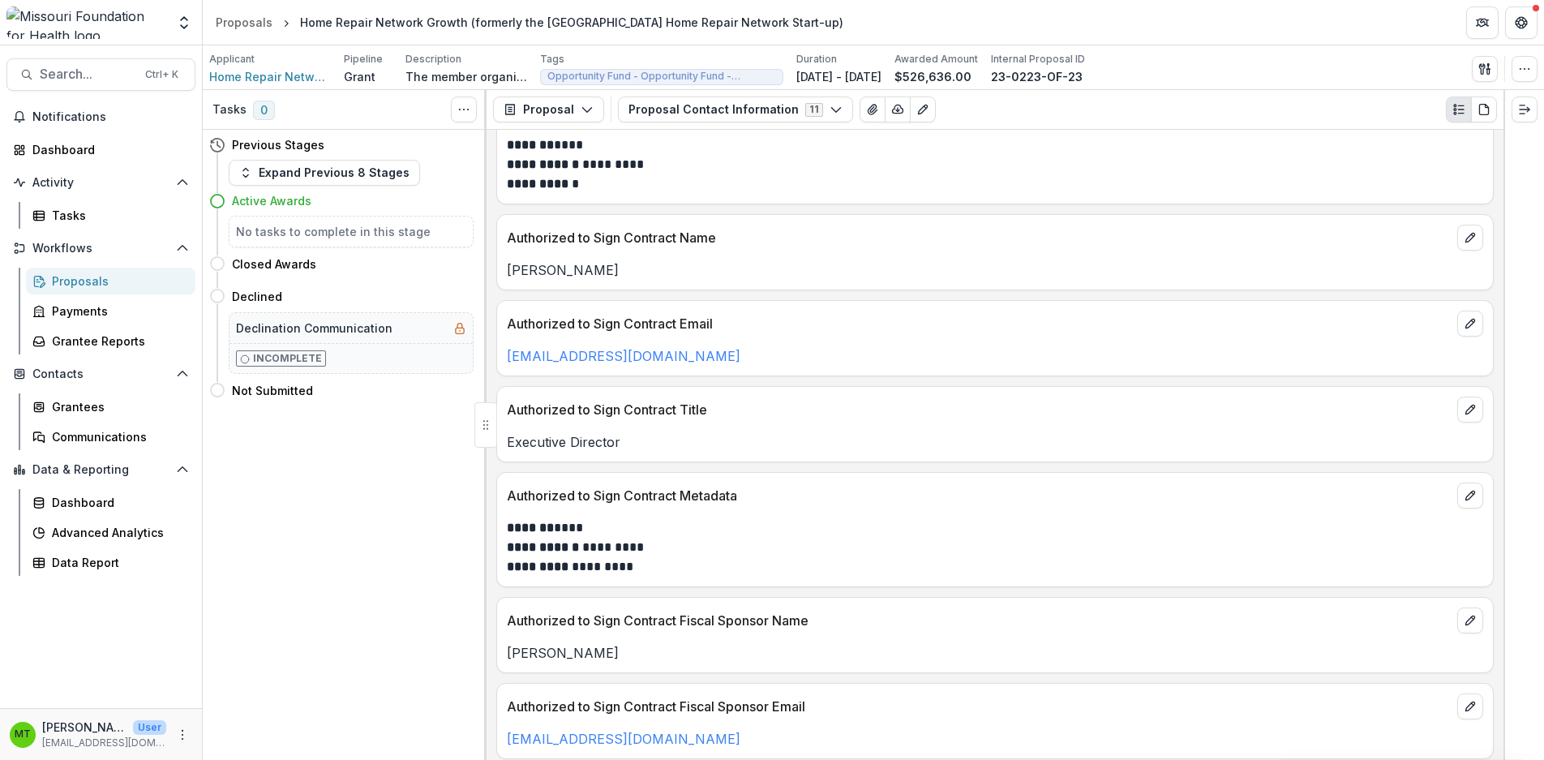
drag, startPoint x: 734, startPoint y: 437, endPoint x: 753, endPoint y: 470, distance: 37.4
drag, startPoint x: 753, startPoint y: 470, endPoint x: 506, endPoint y: 386, distance: 260.3
click at [506, 386] on div "Authorized to Sign Contract Title Executive Director" at bounding box center [994, 424] width 997 height 76
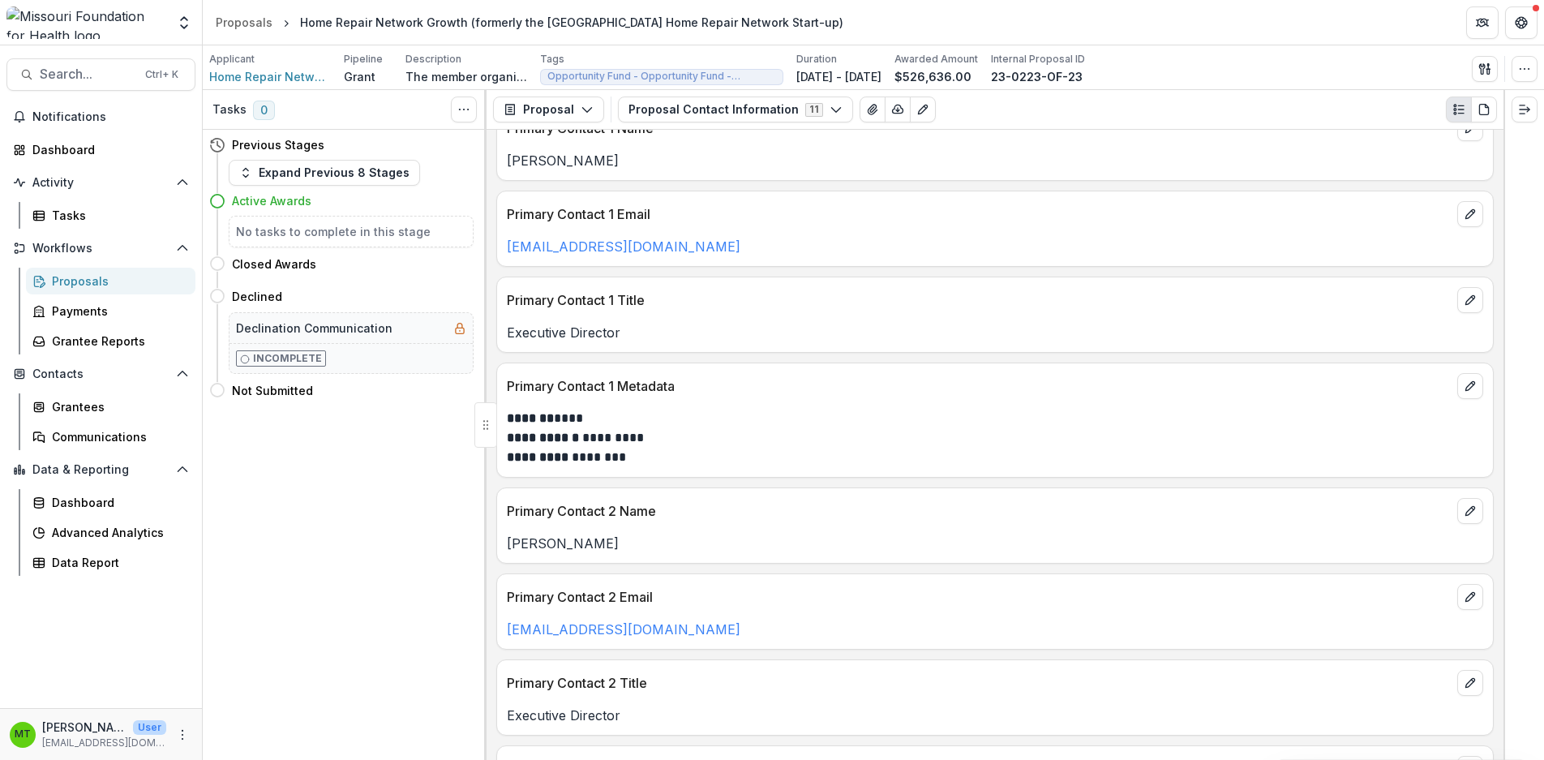
scroll to position [0, 0]
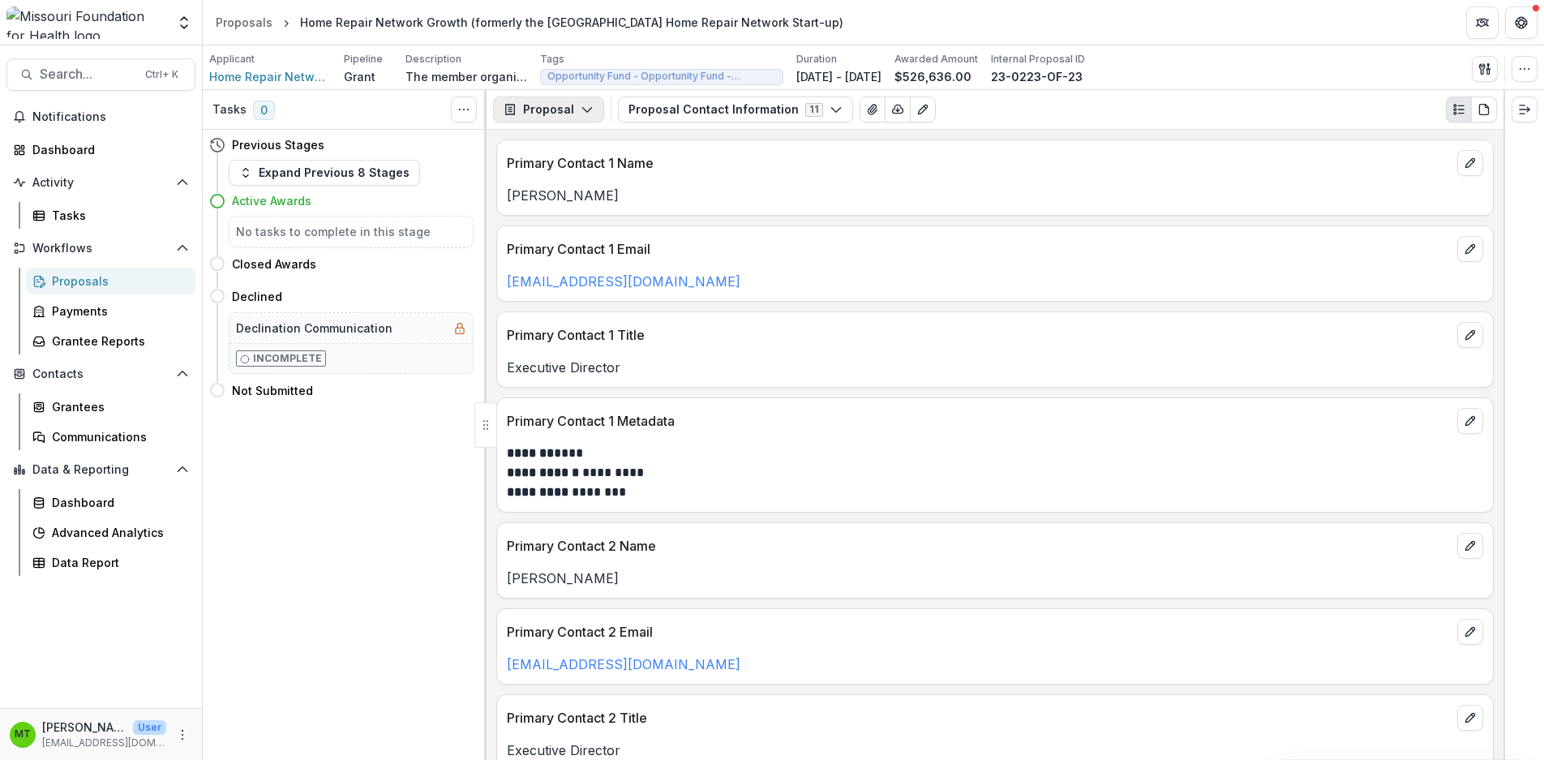
click at [515, 105] on icon "button" at bounding box center [510, 110] width 10 height 11
click at [551, 195] on div "Reports" at bounding box center [599, 199] width 148 height 17
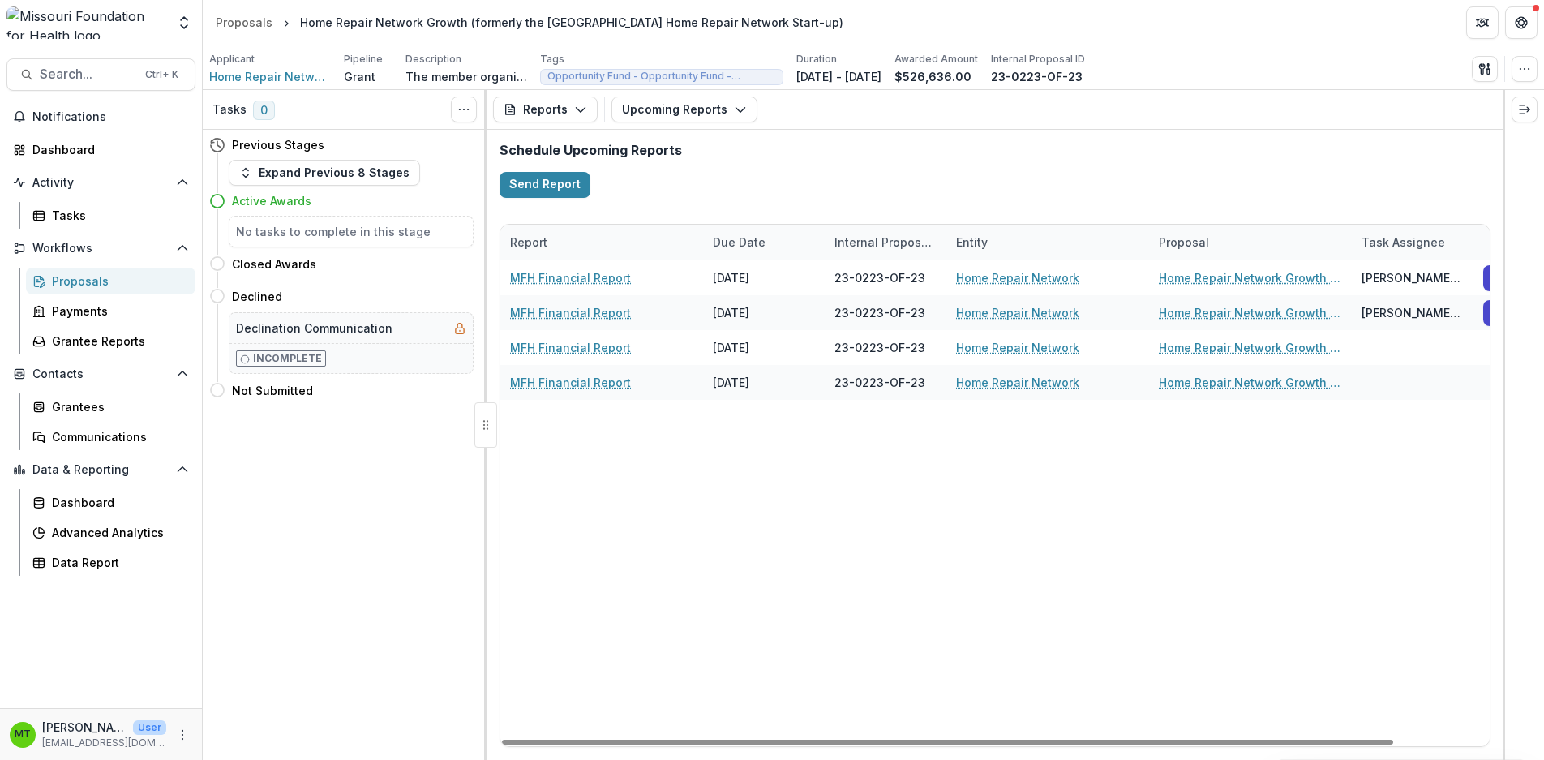
drag, startPoint x: 983, startPoint y: 743, endPoint x: 681, endPoint y: 641, distance: 318.2
click at [684, 740] on div at bounding box center [947, 742] width 891 height 5
click at [550, 106] on button "Reports" at bounding box center [545, 110] width 105 height 26
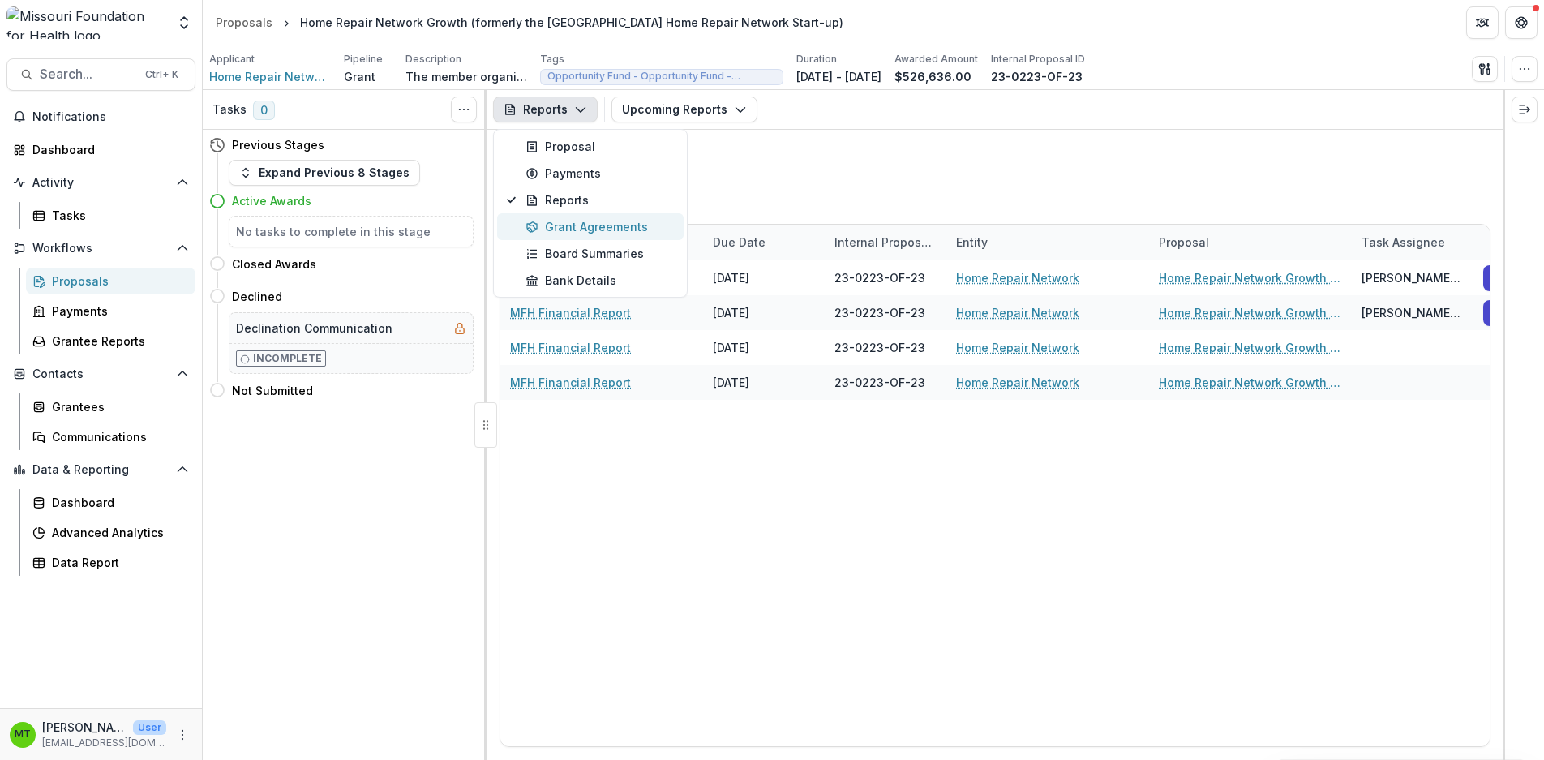
click at [556, 225] on div "Grant Agreements" at bounding box center [599, 226] width 148 height 17
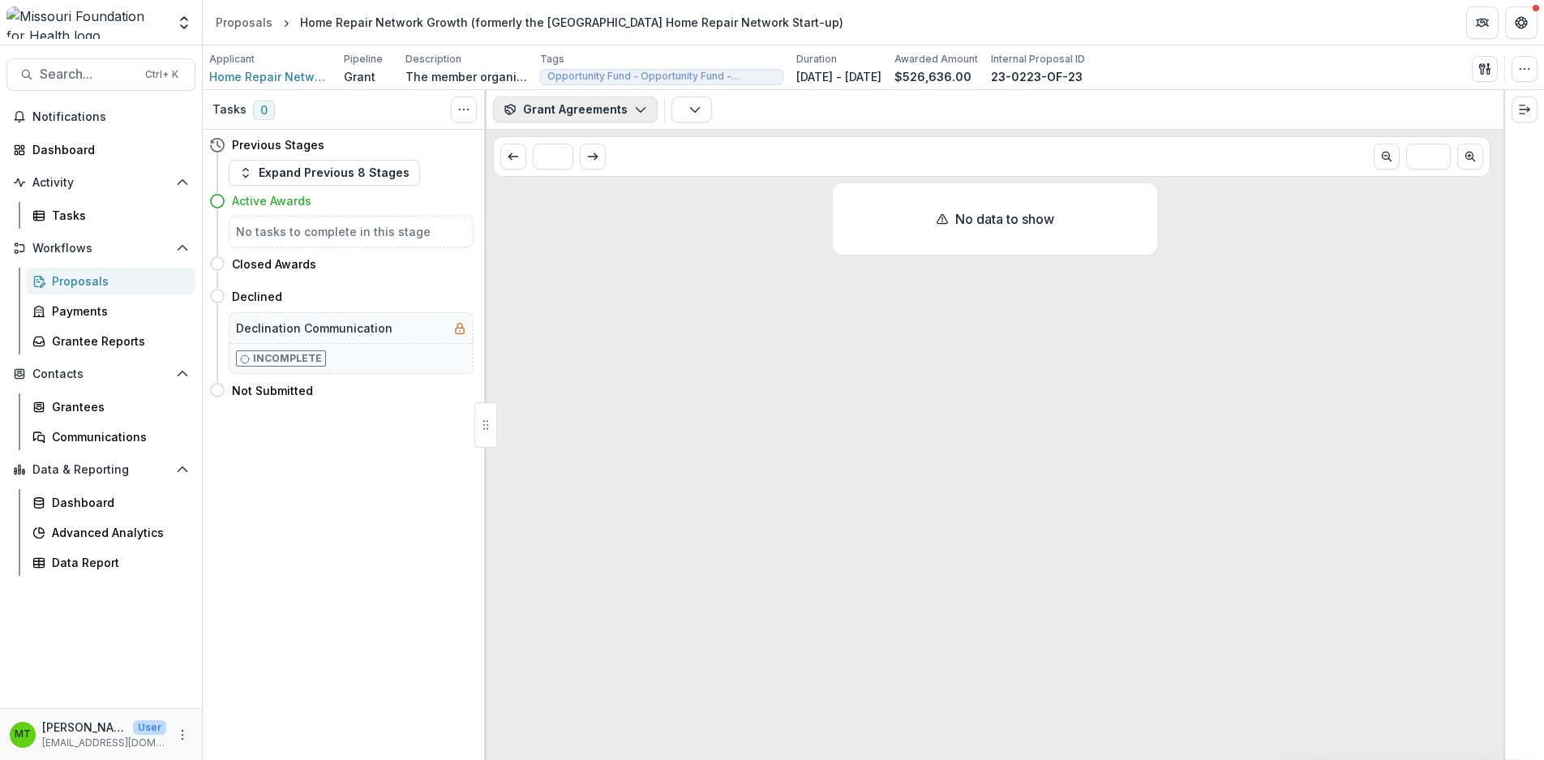
click at [554, 107] on button "Grant Agreements" at bounding box center [575, 110] width 165 height 26
click at [567, 200] on div "Reports" at bounding box center [599, 199] width 148 height 17
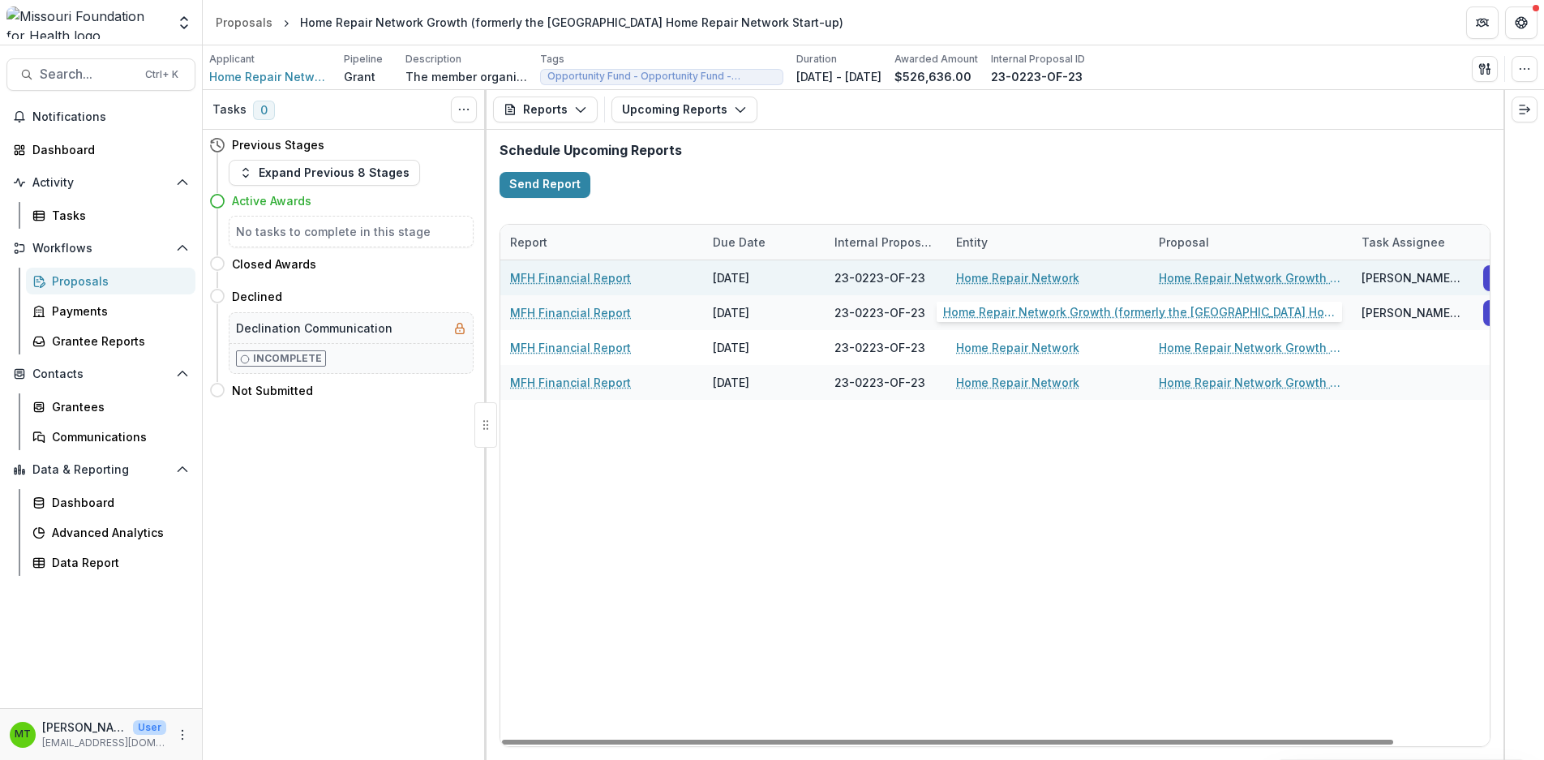
click at [1182, 278] on link "Home Repair Network Growth (formerly the [GEOGRAPHIC_DATA] Home Repair Network …" at bounding box center [1250, 277] width 183 height 17
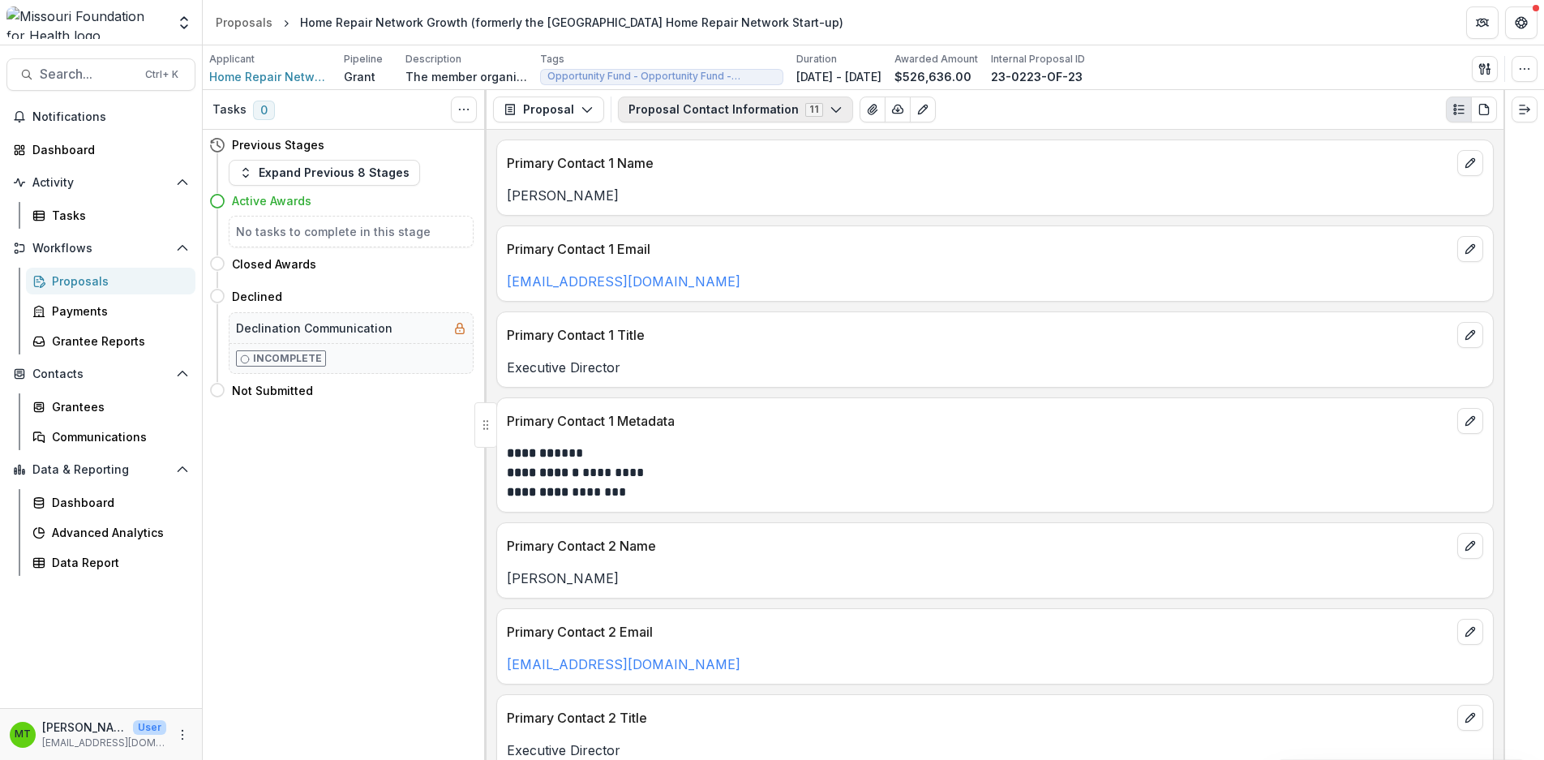
click at [830, 109] on icon "button" at bounding box center [836, 109] width 13 height 13
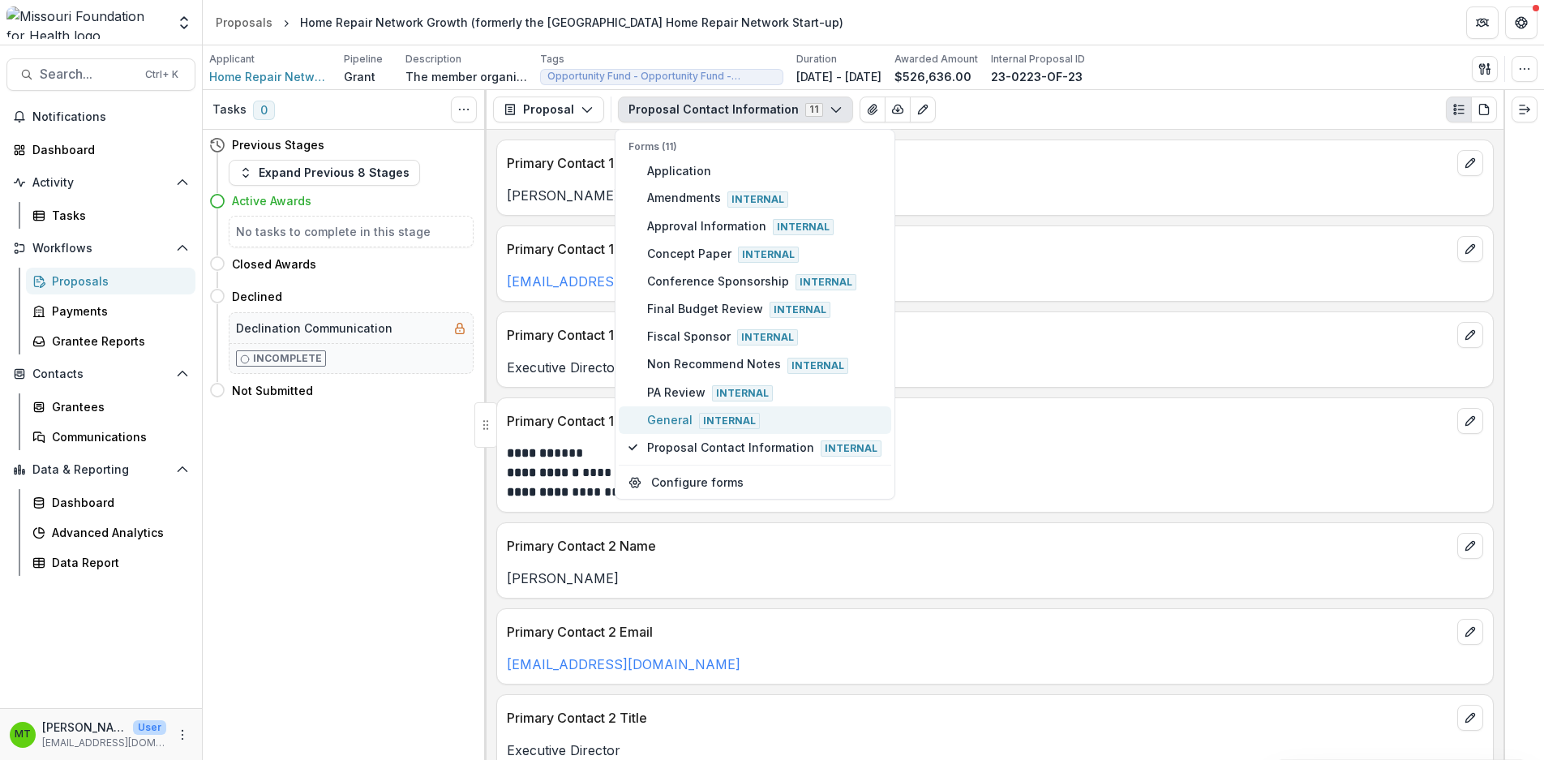
click at [688, 413] on span "General Internal" at bounding box center [764, 420] width 234 height 18
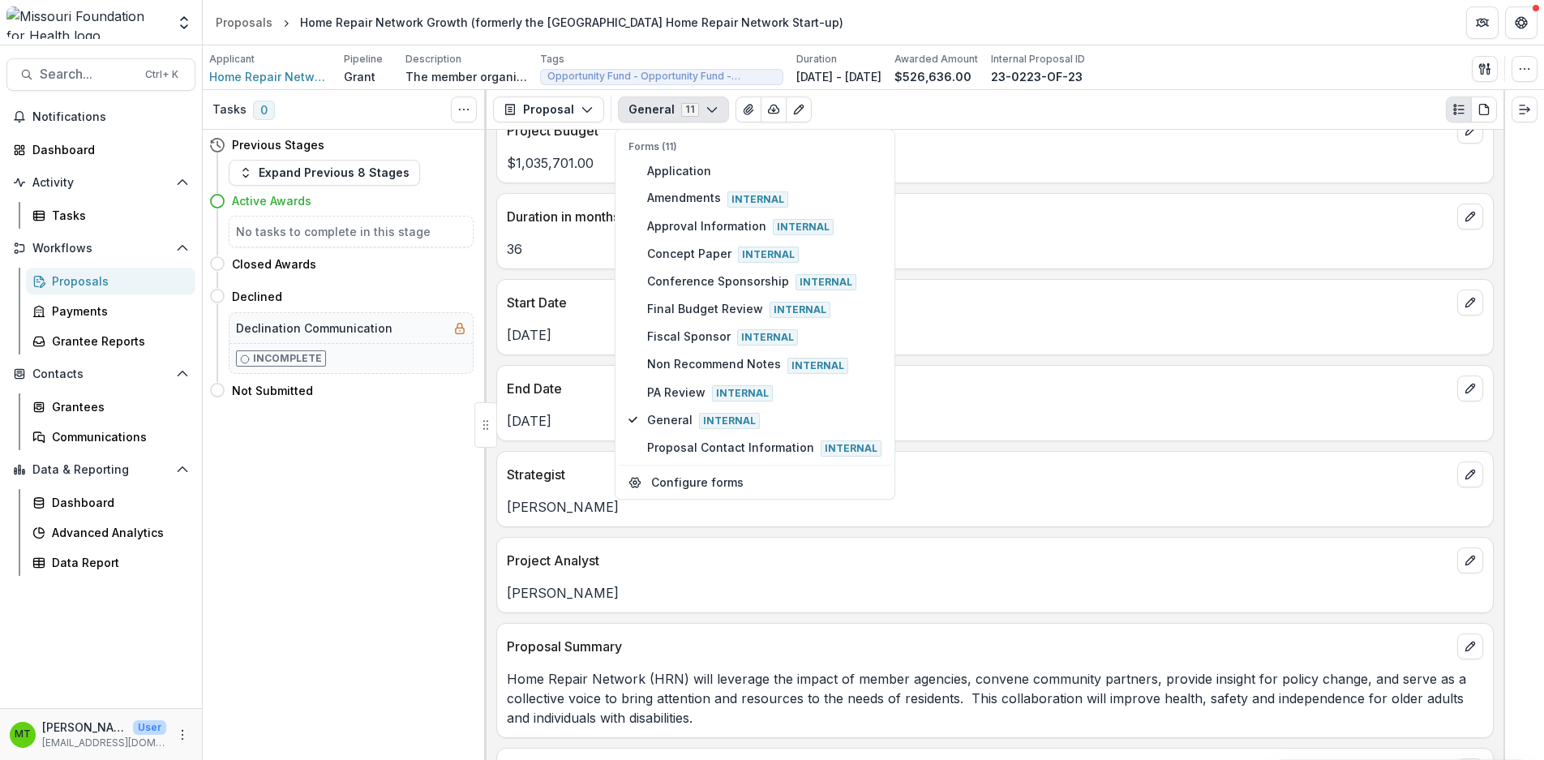
scroll to position [973, 0]
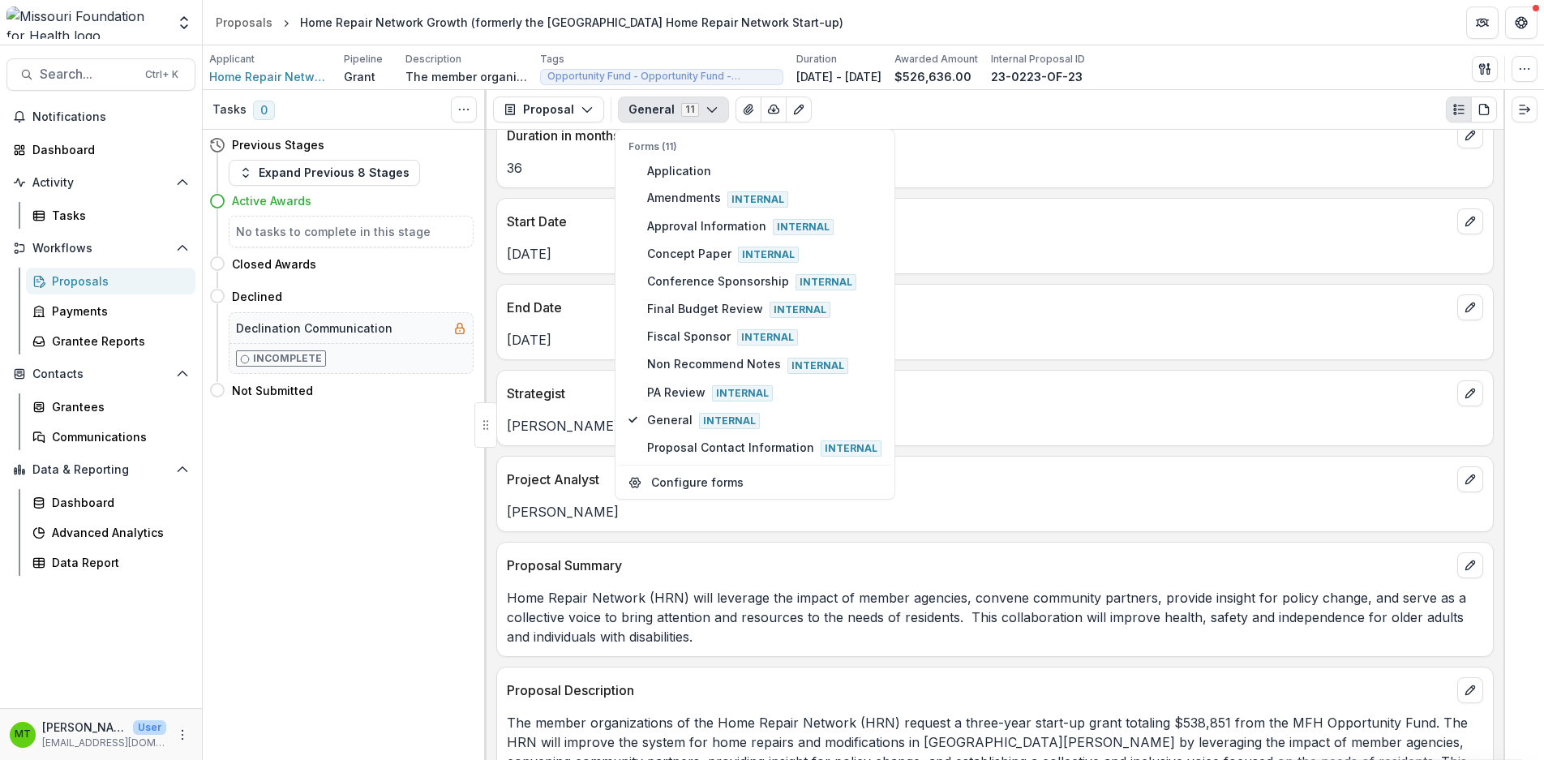
click at [999, 368] on div "Alert Text Fiscal Sponsor - Integrated Health Network (effective [DATE]). Origi…" at bounding box center [995, 445] width 1017 height 630
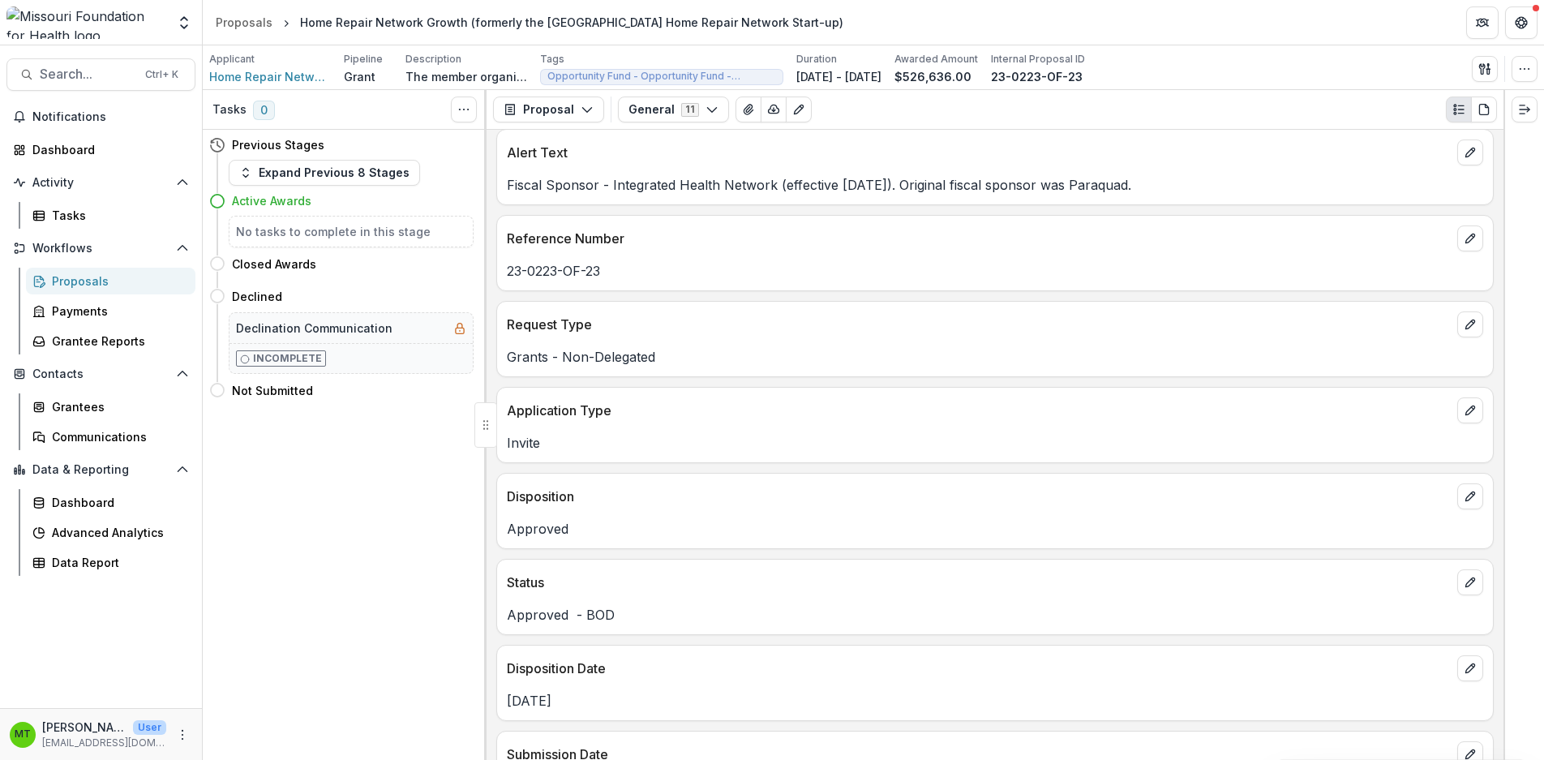
scroll to position [0, 0]
